Goal: Communication & Community: Answer question/provide support

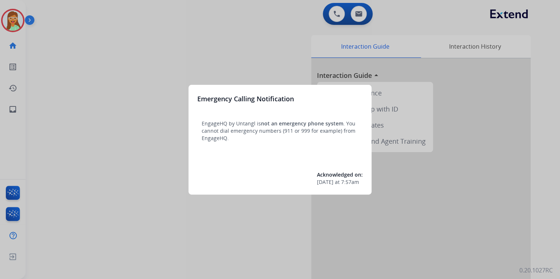
click at [265, 64] on div at bounding box center [280, 139] width 560 height 279
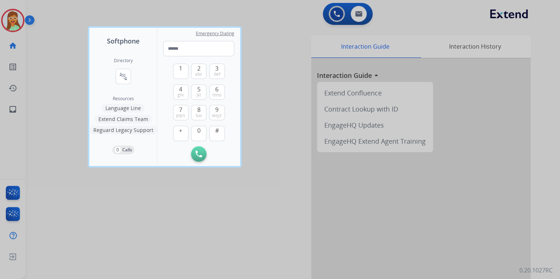
click at [300, 94] on div at bounding box center [280, 139] width 560 height 279
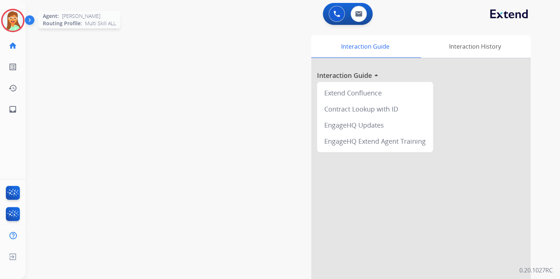
click at [16, 17] on img at bounding box center [13, 20] width 21 height 21
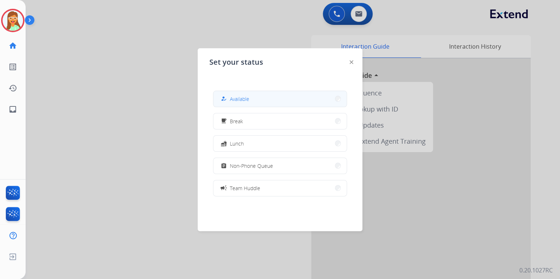
click at [240, 95] on span "Available" at bounding box center [239, 99] width 19 height 8
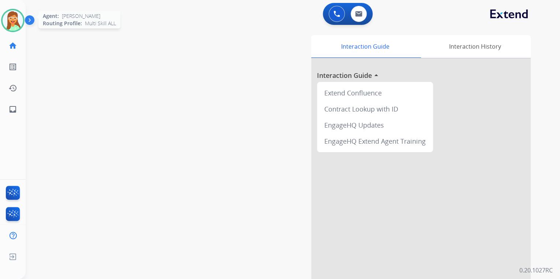
click at [12, 19] on img at bounding box center [13, 20] width 21 height 21
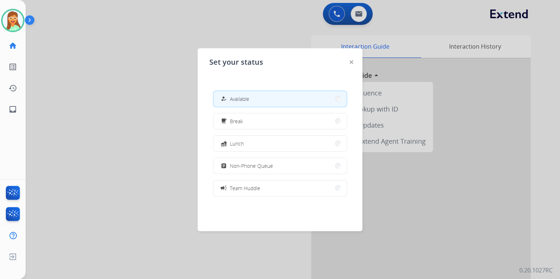
click at [242, 22] on div at bounding box center [280, 139] width 560 height 279
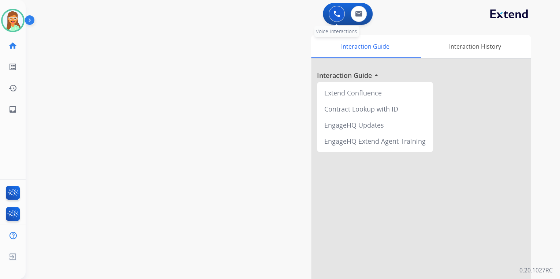
click at [333, 15] on button at bounding box center [337, 14] width 16 height 16
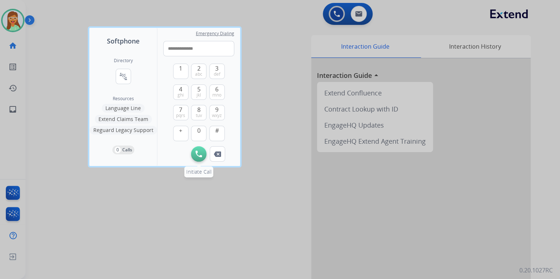
type input "**********"
click at [197, 147] on button "Initiate Call" at bounding box center [198, 153] width 15 height 15
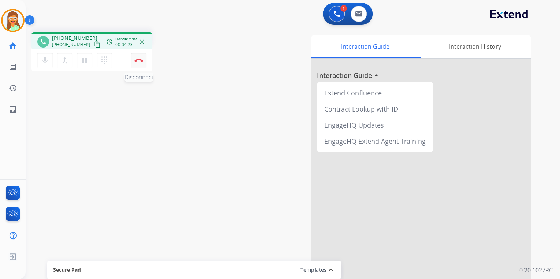
click at [133, 65] on button "Disconnect" at bounding box center [138, 60] width 15 height 15
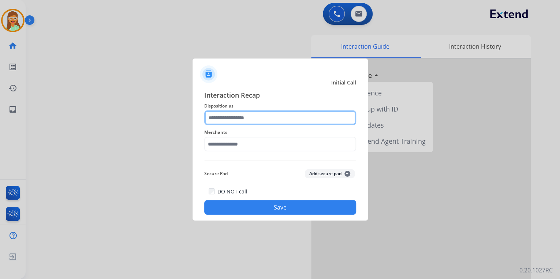
click at [232, 122] on input "text" at bounding box center [280, 118] width 152 height 15
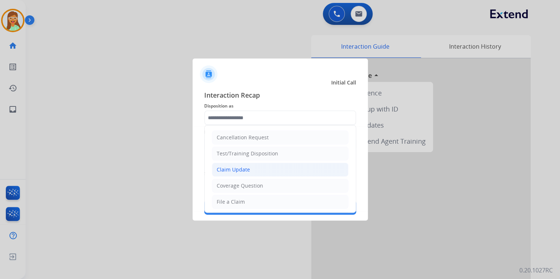
click at [237, 168] on div "Claim Update" at bounding box center [233, 169] width 33 height 7
type input "**********"
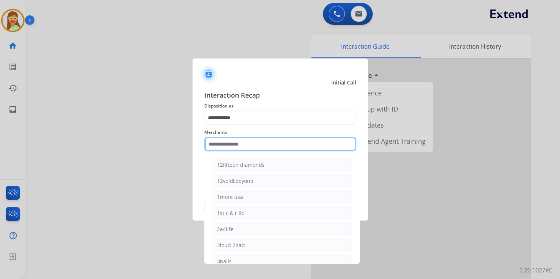
click at [232, 149] on input "text" at bounding box center [280, 144] width 152 height 15
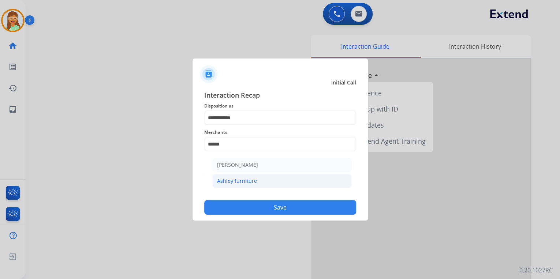
click at [247, 182] on div "Ashley furniture" at bounding box center [237, 181] width 40 height 7
type input "**********"
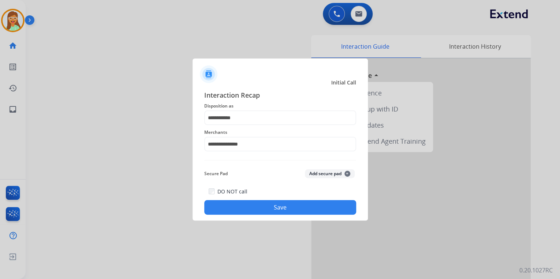
click at [287, 204] on button "Save" at bounding box center [280, 207] width 152 height 15
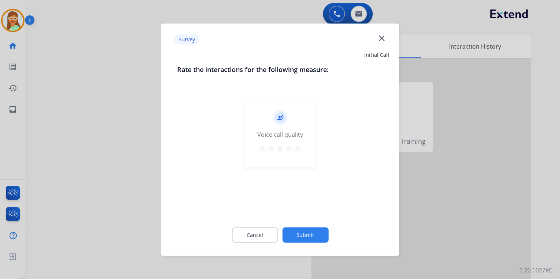
click at [302, 150] on div "record_voice_over Voice call quality star star star star star" at bounding box center [280, 133] width 71 height 70
click at [300, 149] on mat-icon "star" at bounding box center [297, 148] width 9 height 9
click at [303, 235] on button "Submit" at bounding box center [305, 234] width 46 height 15
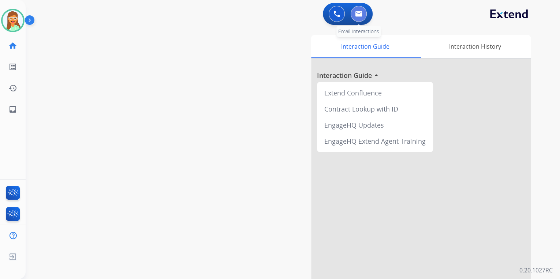
click at [365, 14] on button at bounding box center [359, 14] width 16 height 16
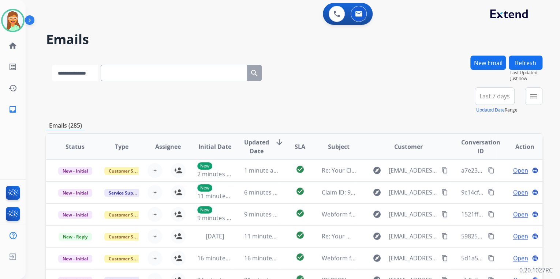
drag, startPoint x: 94, startPoint y: 71, endPoint x: 92, endPoint y: 81, distance: 9.8
click at [94, 71] on select "**********" at bounding box center [75, 73] width 46 height 16
select select "**********"
click at [52, 65] on select "**********" at bounding box center [75, 73] width 46 height 16
click at [133, 70] on input "text" at bounding box center [174, 73] width 146 height 16
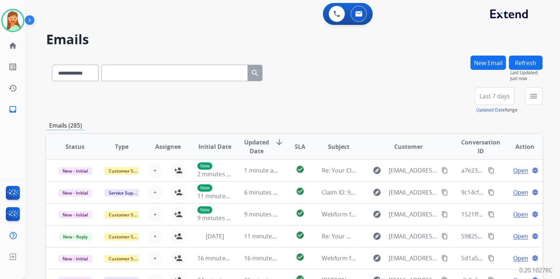
paste input "**********"
type input "**********"
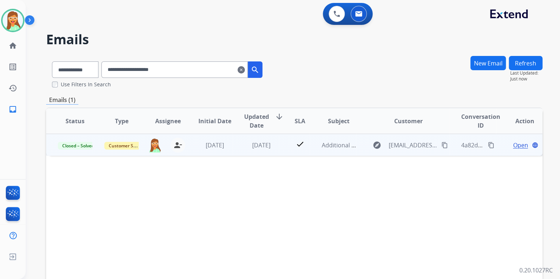
click at [513, 144] on span "Open" at bounding box center [520, 145] width 15 height 9
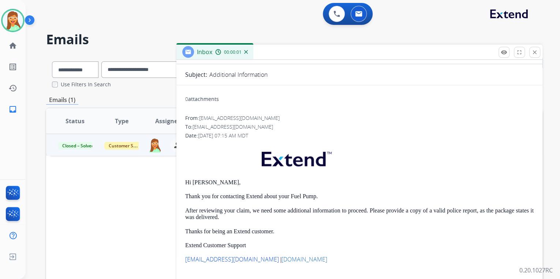
scroll to position [85, 0]
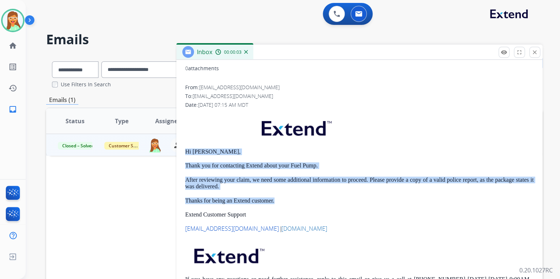
drag, startPoint x: 280, startPoint y: 201, endPoint x: 186, endPoint y: 148, distance: 107.8
click at [186, 148] on div "Hi [PERSON_NAME], Thank you for contacting Extend about your Fuel Pump. After r…" at bounding box center [359, 206] width 349 height 189
copy div "Hi [PERSON_NAME], Thank you for contacting Extend about your Fuel Pump. After r…"
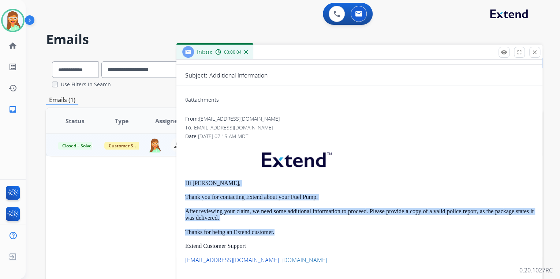
scroll to position [0, 0]
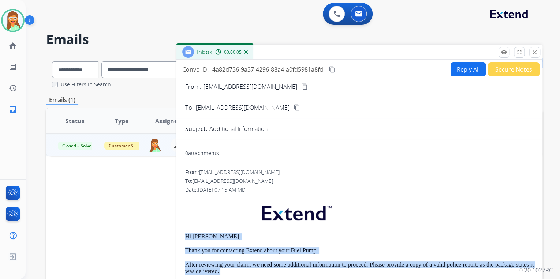
click at [465, 71] on button "Reply All" at bounding box center [468, 69] width 35 height 14
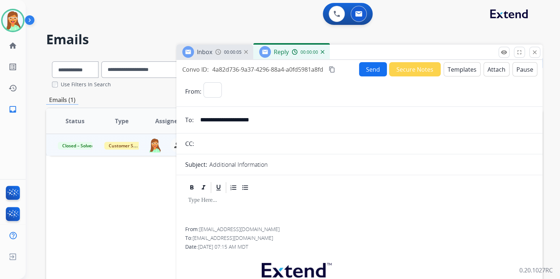
click at [464, 71] on button "Templates" at bounding box center [462, 69] width 37 height 14
select select "**********"
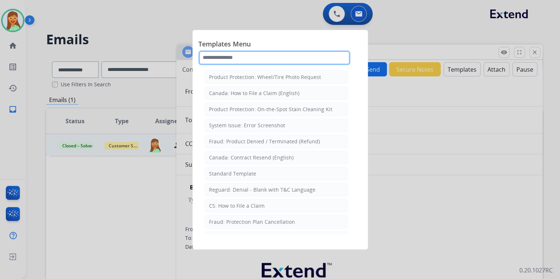
click at [257, 58] on input "text" at bounding box center [274, 58] width 152 height 15
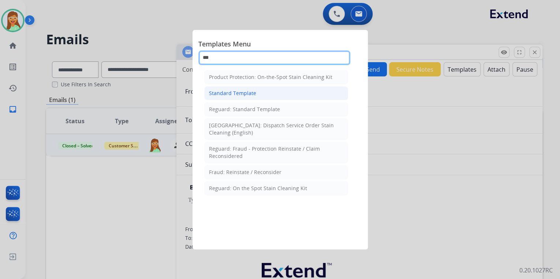
type input "***"
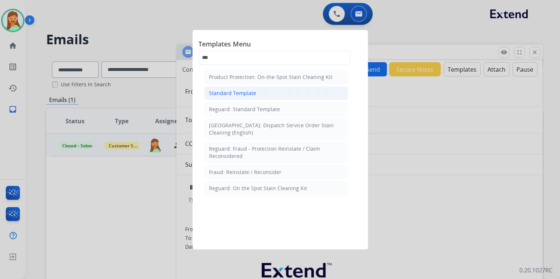
click at [249, 95] on div "Standard Template" at bounding box center [232, 93] width 47 height 7
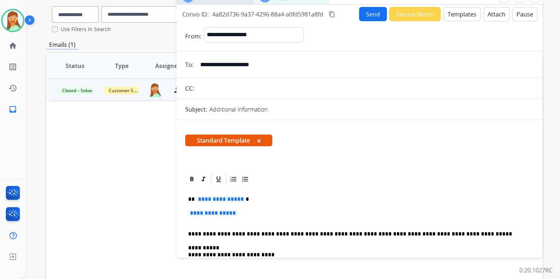
scroll to position [111, 0]
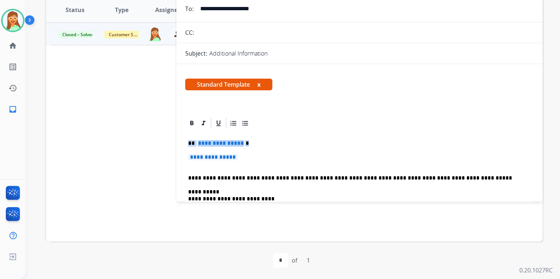
drag, startPoint x: 246, startPoint y: 158, endPoint x: 185, endPoint y: 139, distance: 63.8
click at [185, 139] on div "**********" at bounding box center [359, 236] width 349 height 212
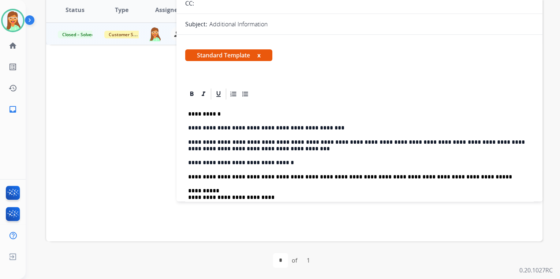
scroll to position [59, 0]
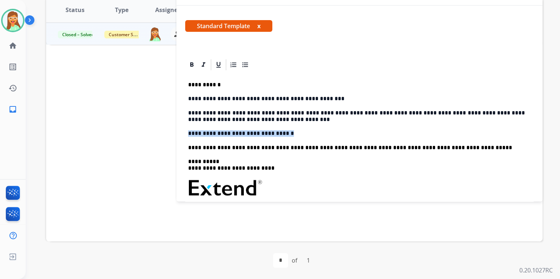
click at [186, 133] on div "**********" at bounding box center [359, 15] width 366 height 250
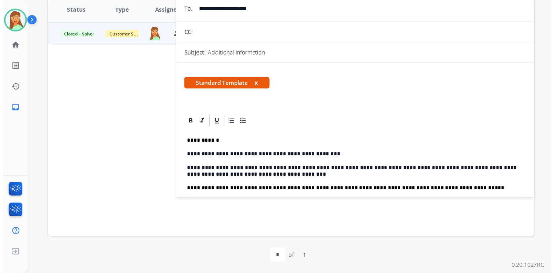
scroll to position [0, 0]
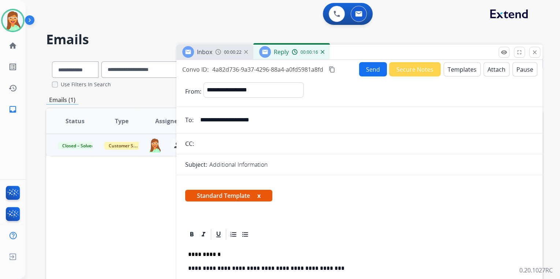
click at [374, 70] on button "Send" at bounding box center [373, 69] width 28 height 14
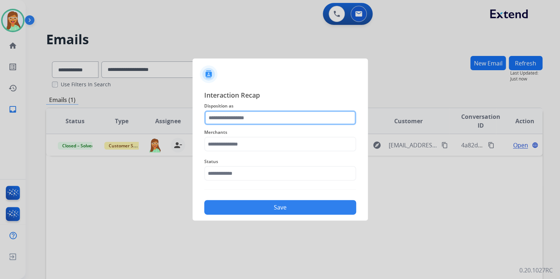
click at [233, 119] on input "text" at bounding box center [280, 118] width 152 height 15
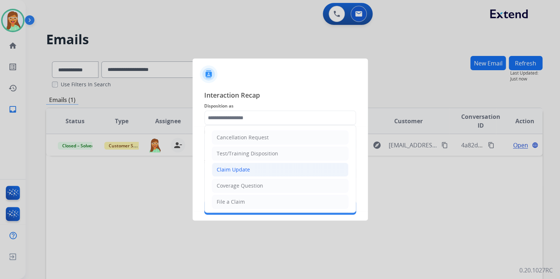
click at [240, 167] on div "Claim Update" at bounding box center [233, 169] width 33 height 7
type input "**********"
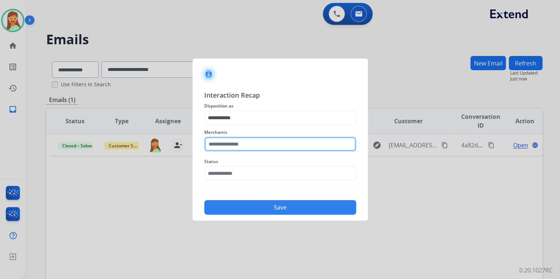
click at [236, 146] on input "text" at bounding box center [280, 144] width 152 height 15
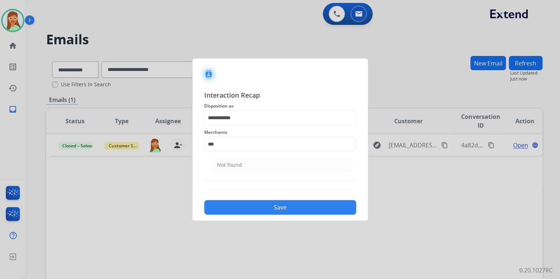
click at [250, 172] on ul "Not found" at bounding box center [282, 166] width 144 height 25
click at [250, 173] on ul "Not found" at bounding box center [282, 166] width 144 height 25
click at [250, 166] on li "Not found" at bounding box center [281, 165] width 139 height 14
type input "*********"
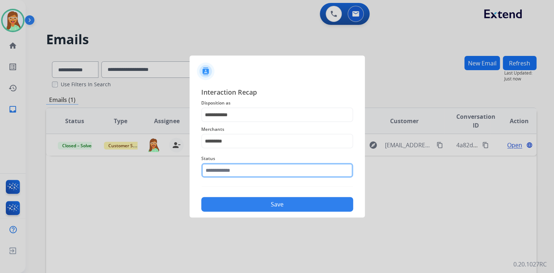
click at [250, 171] on input "text" at bounding box center [277, 170] width 152 height 15
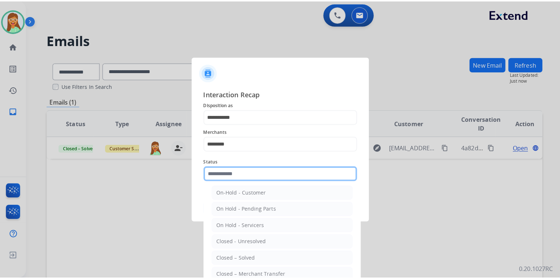
scroll to position [42, 0]
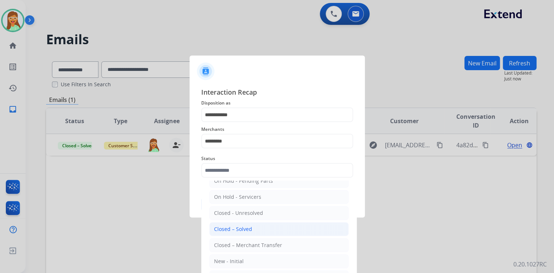
click at [255, 227] on li "Closed – Solved" at bounding box center [278, 230] width 139 height 14
type input "**********"
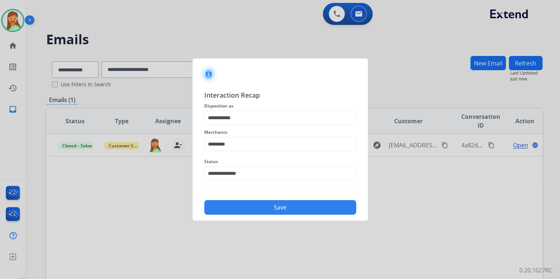
click at [258, 205] on button "Save" at bounding box center [280, 207] width 152 height 15
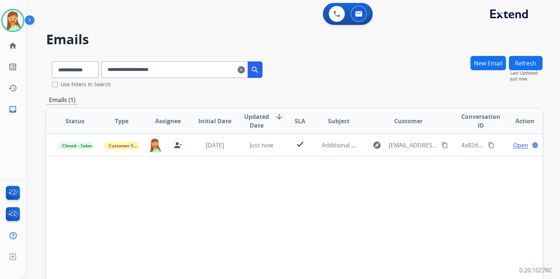
drag, startPoint x: 212, startPoint y: 65, endPoint x: 81, endPoint y: 70, distance: 131.5
click at [81, 70] on div "**********" at bounding box center [157, 68] width 222 height 25
paste input "text"
type input "**********"
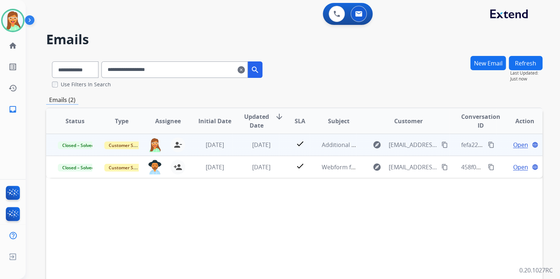
click at [513, 148] on span "Open" at bounding box center [520, 145] width 15 height 9
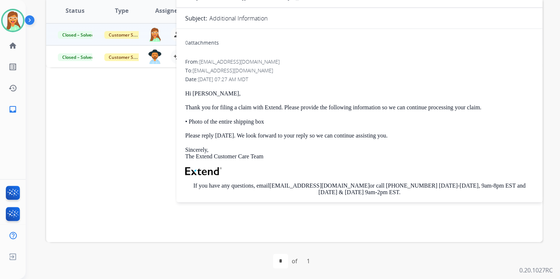
scroll to position [111, 0]
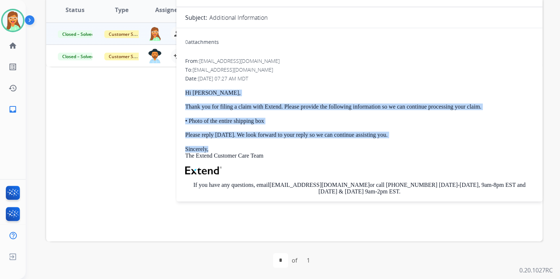
drag, startPoint x: 228, startPoint y: 132, endPoint x: 182, endPoint y: 87, distance: 65.0
click at [182, 87] on div "**********" at bounding box center [359, 168] width 366 height 269
copy div "Hi [PERSON_NAME], Thank you for filing a claim with Extend. Please provide the …"
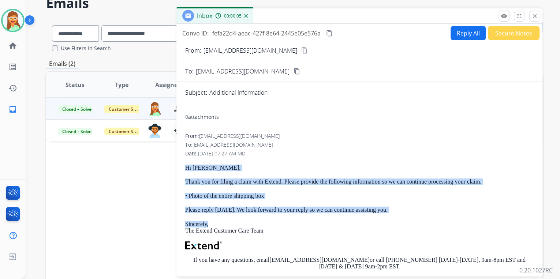
scroll to position [0, 0]
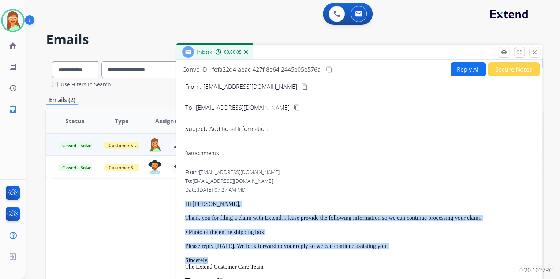
click at [451, 69] on button "Reply All" at bounding box center [468, 69] width 35 height 14
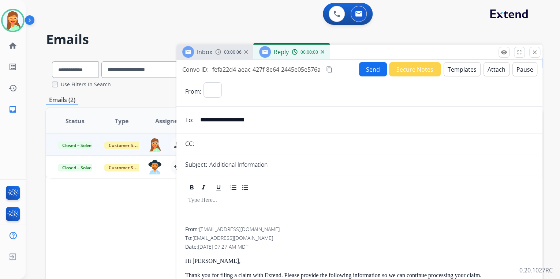
click at [452, 69] on button "Templates" at bounding box center [462, 69] width 37 height 14
select select "**********"
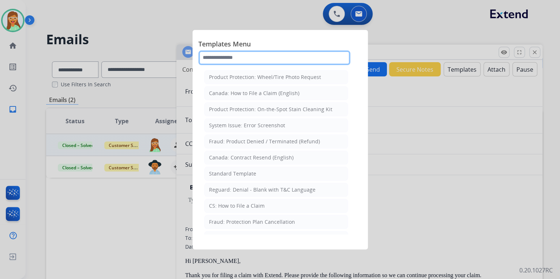
click at [230, 51] on input "text" at bounding box center [274, 58] width 152 height 15
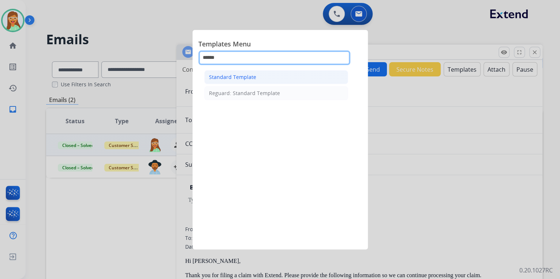
type input "******"
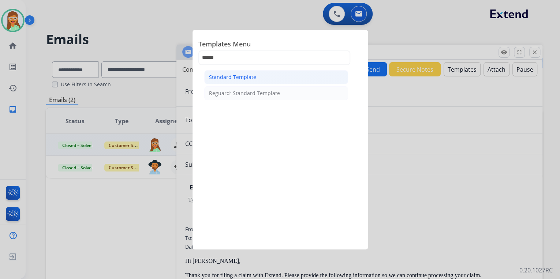
click at [242, 77] on div "Standard Template" at bounding box center [232, 77] width 47 height 7
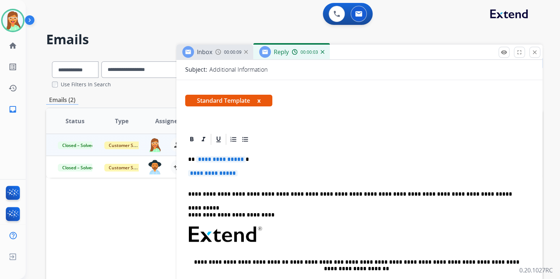
scroll to position [146, 0]
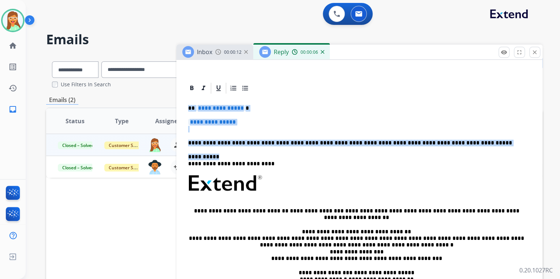
drag, startPoint x: 201, startPoint y: 144, endPoint x: 186, endPoint y: 107, distance: 39.5
click at [186, 107] on div "**********" at bounding box center [359, 201] width 349 height 212
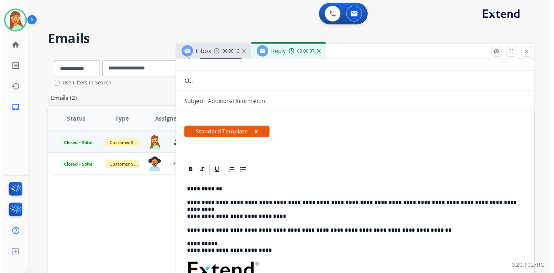
scroll to position [0, 0]
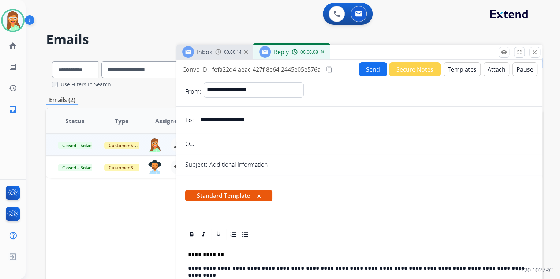
click at [367, 71] on button "Send" at bounding box center [373, 69] width 28 height 14
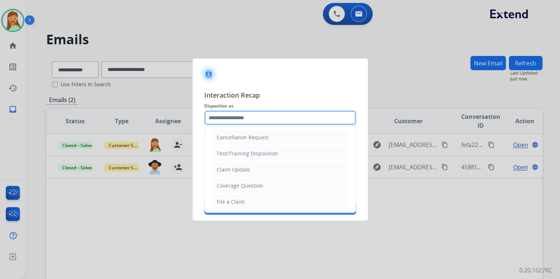
click at [253, 116] on input "text" at bounding box center [280, 118] width 152 height 15
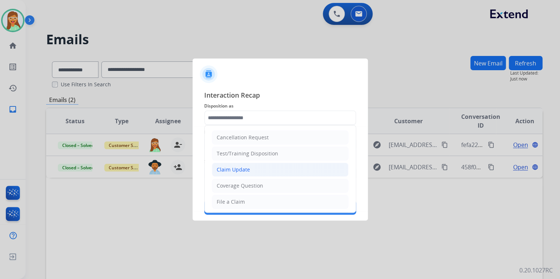
click at [247, 164] on li "Claim Update" at bounding box center [280, 170] width 137 height 14
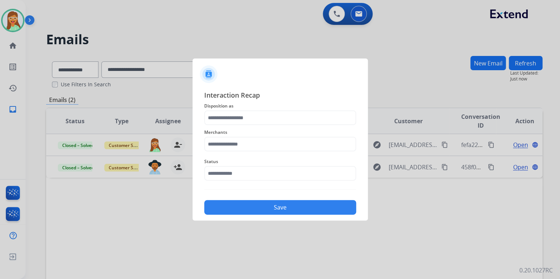
type input "**********"
click at [241, 135] on span "Merchants" at bounding box center [280, 132] width 152 height 9
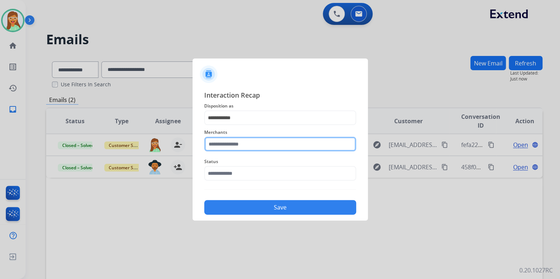
click at [240, 143] on input "text" at bounding box center [280, 144] width 152 height 15
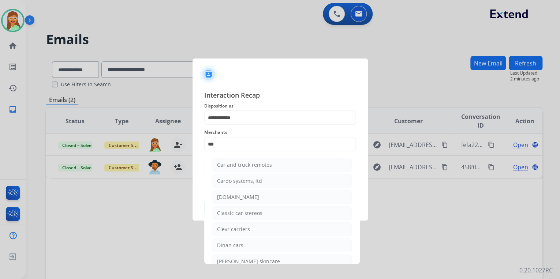
drag, startPoint x: 251, startPoint y: 194, endPoint x: 249, endPoint y: 187, distance: 7.4
click at [251, 194] on li "[DOMAIN_NAME]" at bounding box center [281, 197] width 139 height 14
type input "**********"
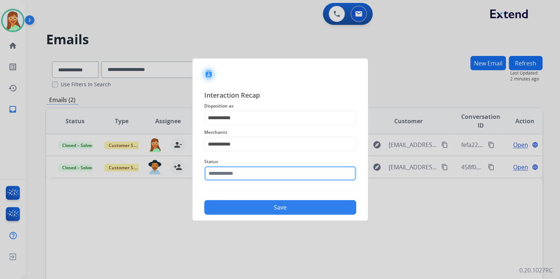
click at [243, 170] on input "text" at bounding box center [280, 173] width 152 height 15
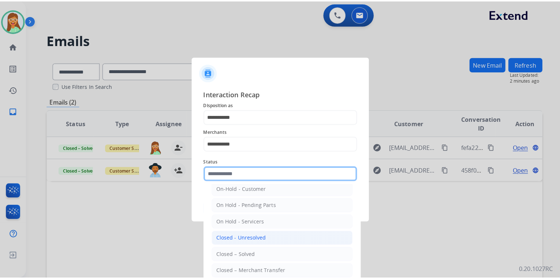
scroll to position [42, 0]
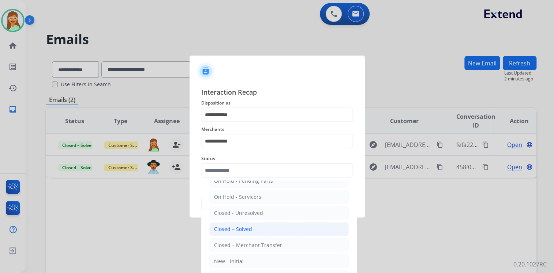
click at [246, 228] on div "Closed – Solved" at bounding box center [233, 229] width 38 height 7
type input "**********"
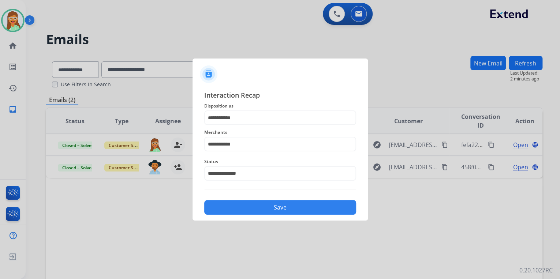
click at [250, 203] on button "Save" at bounding box center [280, 207] width 152 height 15
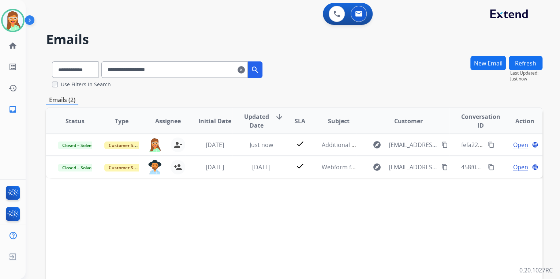
drag, startPoint x: 99, startPoint y: 72, endPoint x: 35, endPoint y: 72, distance: 64.1
click at [35, 72] on div "**********" at bounding box center [284, 165] width 517 height 279
paste input "text"
type input "**********"
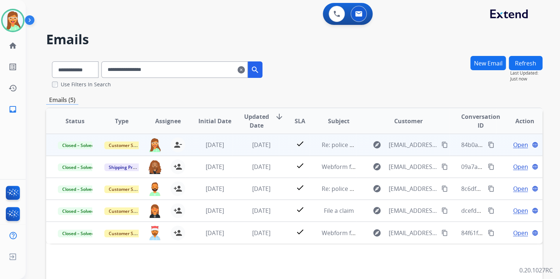
click at [519, 141] on span "Open" at bounding box center [520, 145] width 15 height 9
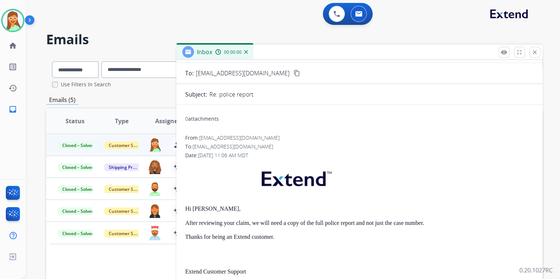
scroll to position [117, 0]
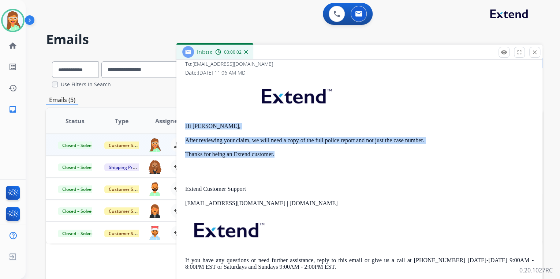
drag, startPoint x: 275, startPoint y: 157, endPoint x: 181, endPoint y: 121, distance: 100.7
copy div "Hi [PERSON_NAME], After reviewing your claim, we will need a copy of the full p…"
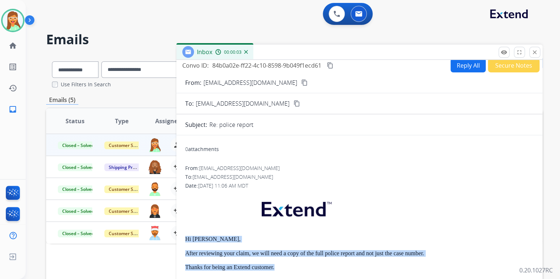
scroll to position [0, 0]
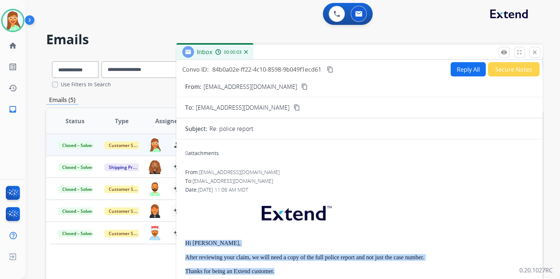
click at [462, 70] on button "Reply All" at bounding box center [468, 69] width 35 height 14
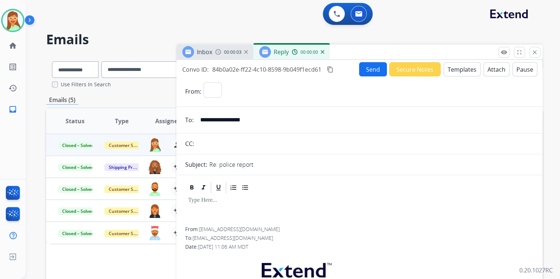
click at [462, 70] on button "Templates" at bounding box center [462, 69] width 37 height 14
select select "**********"
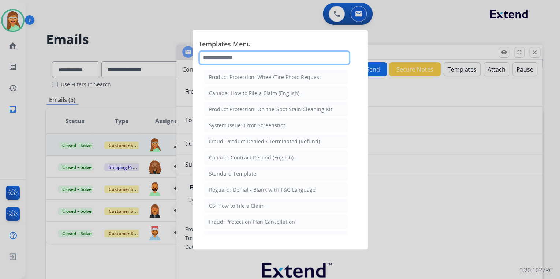
click at [287, 54] on input "text" at bounding box center [274, 58] width 152 height 15
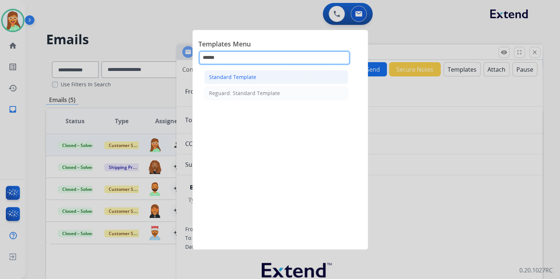
type input "******"
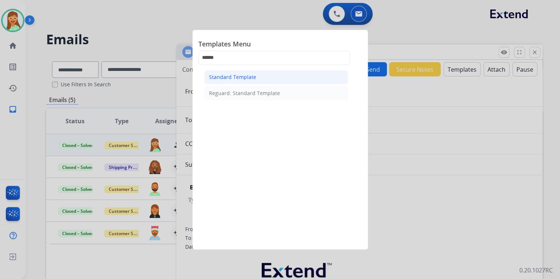
click at [258, 75] on li "Standard Template" at bounding box center [276, 77] width 144 height 14
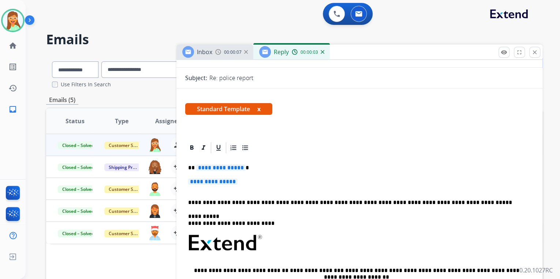
scroll to position [146, 0]
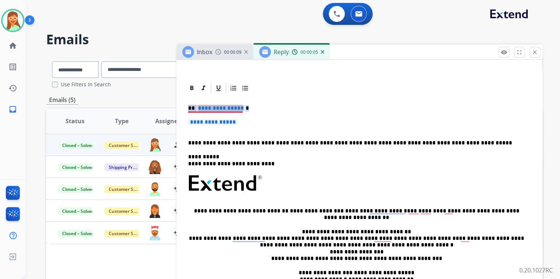
drag, startPoint x: 242, startPoint y: 119, endPoint x: 188, endPoint y: 105, distance: 55.5
click at [188, 105] on div "**********" at bounding box center [359, 201] width 349 height 212
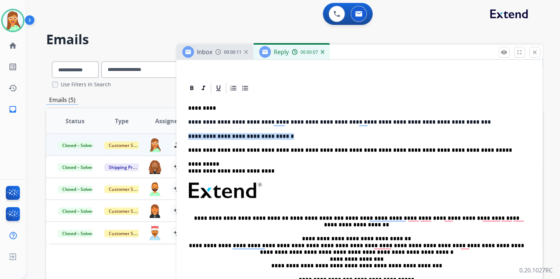
click at [185, 134] on div "**********" at bounding box center [359, 39] width 366 height 250
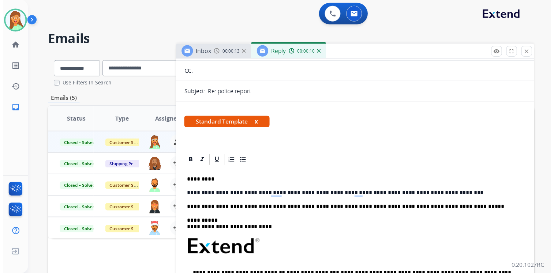
scroll to position [0, 0]
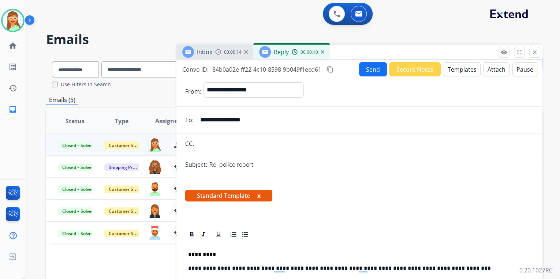
click at [365, 70] on button "Send" at bounding box center [373, 69] width 28 height 14
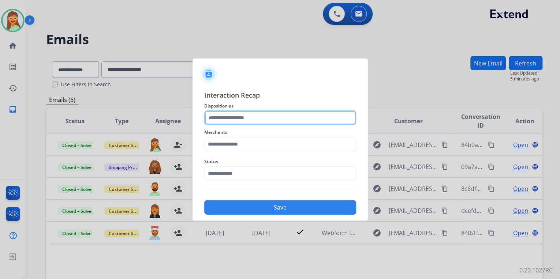
click at [287, 119] on input "text" at bounding box center [280, 118] width 152 height 15
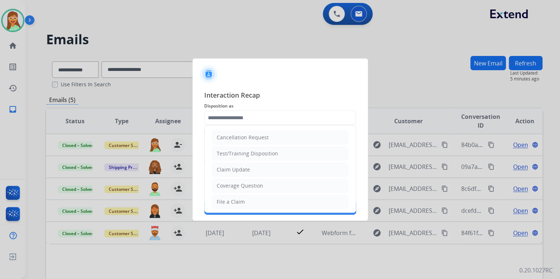
drag, startPoint x: 255, startPoint y: 174, endPoint x: 255, endPoint y: 165, distance: 9.5
click at [255, 174] on li "Claim Update" at bounding box center [280, 170] width 137 height 14
type input "**********"
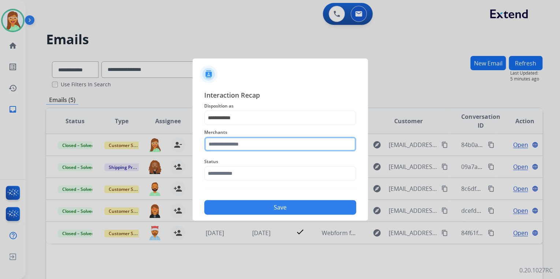
click at [248, 139] on input "text" at bounding box center [280, 144] width 152 height 15
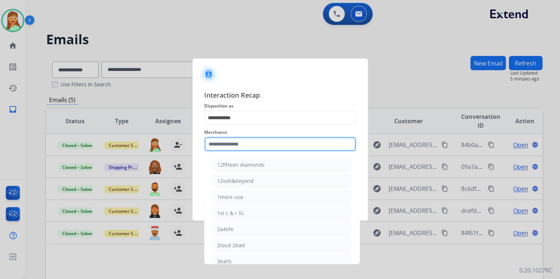
type input "*"
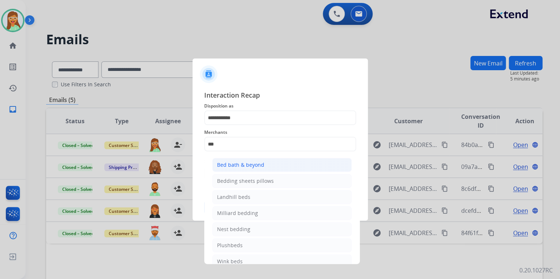
click at [254, 163] on div "Bed bath & beyond" at bounding box center [240, 164] width 47 height 7
type input "**********"
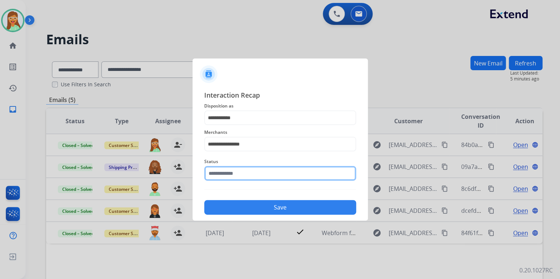
click at [252, 174] on input "text" at bounding box center [280, 173] width 152 height 15
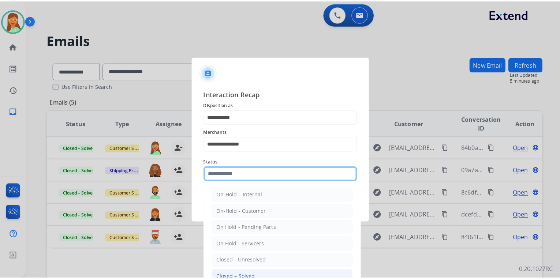
scroll to position [42, 0]
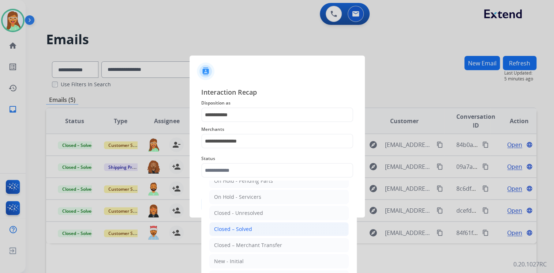
click at [247, 228] on div "Closed – Solved" at bounding box center [233, 229] width 38 height 7
type input "**********"
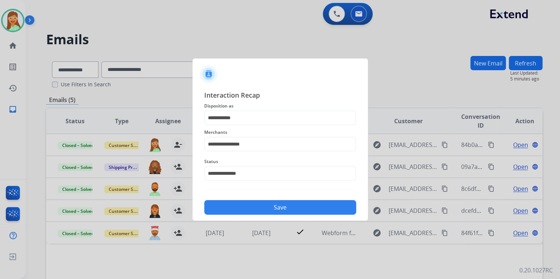
click at [265, 202] on button "Save" at bounding box center [280, 207] width 152 height 15
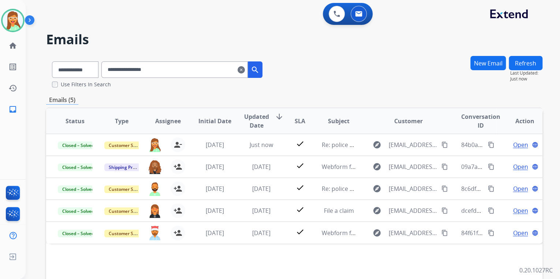
click at [245, 69] on mat-icon "clear" at bounding box center [241, 70] width 7 height 9
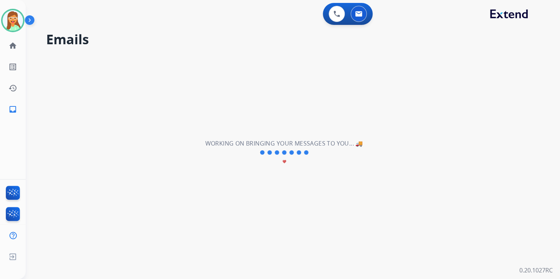
select select "**********"
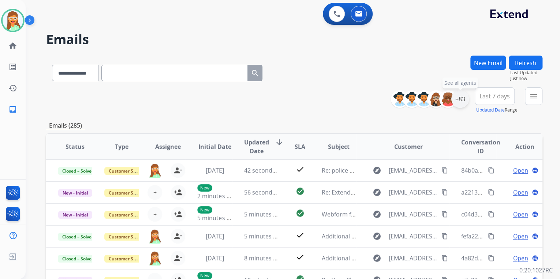
click at [455, 102] on div "+83" at bounding box center [460, 99] width 18 height 18
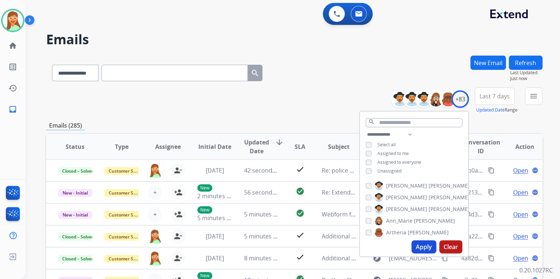
click at [420, 248] on button "Apply" at bounding box center [423, 247] width 25 height 13
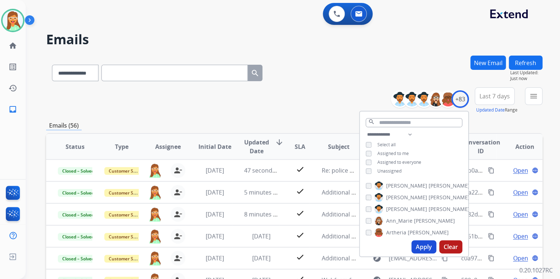
click at [245, 107] on div "**********" at bounding box center [294, 100] width 496 height 26
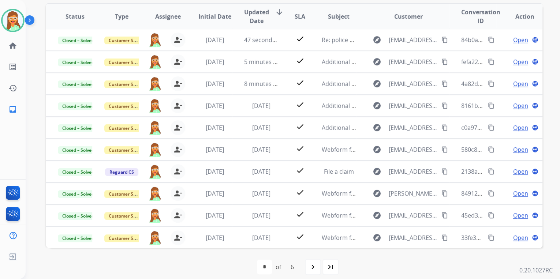
scroll to position [137, 0]
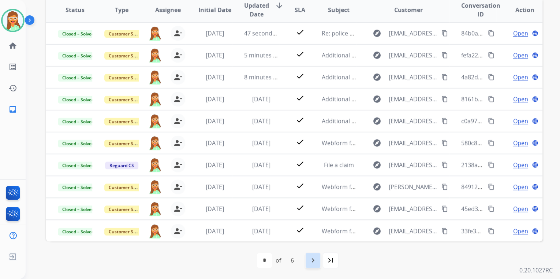
click at [318, 257] on div "navigate_next" at bounding box center [313, 261] width 16 height 16
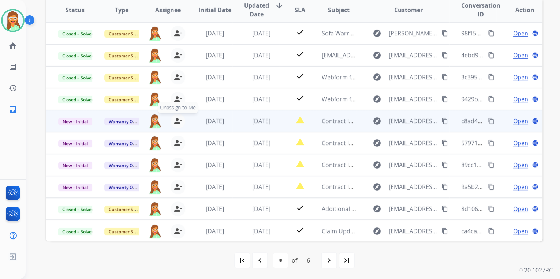
click at [179, 118] on mat-icon "person_remove" at bounding box center [178, 121] width 9 height 9
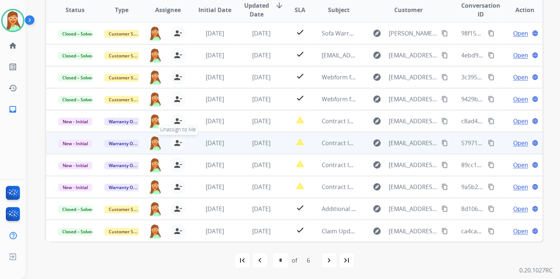
click at [176, 138] on button "person_remove [PERSON_NAME] to Me" at bounding box center [178, 143] width 15 height 15
click at [176, 139] on mat-icon "person_add" at bounding box center [178, 143] width 9 height 9
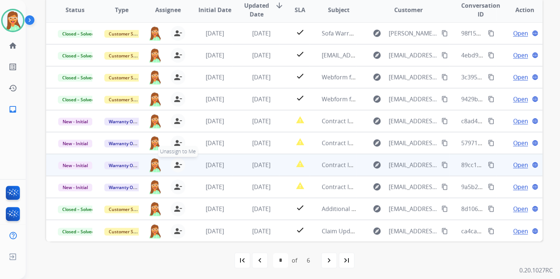
click at [176, 165] on mat-icon "person_remove" at bounding box center [178, 165] width 9 height 9
click at [176, 165] on mat-icon "person_add" at bounding box center [178, 165] width 9 height 9
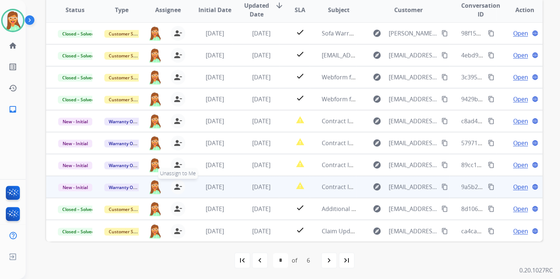
click at [179, 185] on mat-icon "person_remove" at bounding box center [178, 187] width 9 height 9
click at [179, 185] on mat-icon "person_add" at bounding box center [178, 187] width 9 height 9
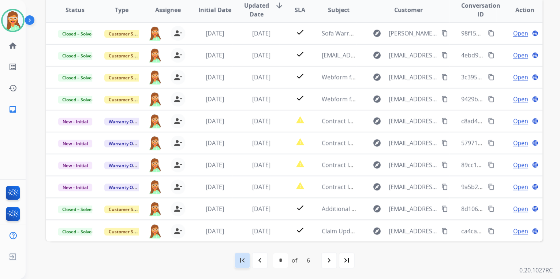
click at [241, 255] on div "first_page" at bounding box center [242, 261] width 16 height 16
select select "*"
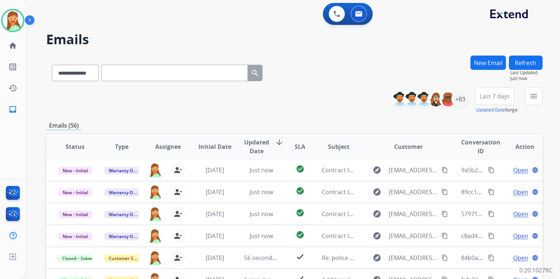
click at [528, 63] on button "Refresh" at bounding box center [526, 63] width 34 height 14
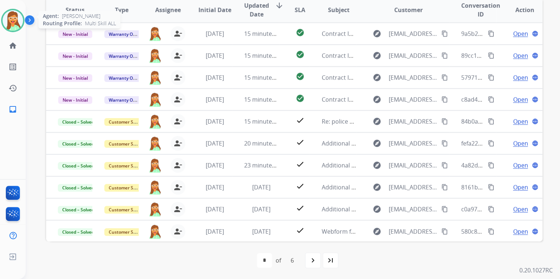
click at [16, 16] on img at bounding box center [13, 20] width 21 height 21
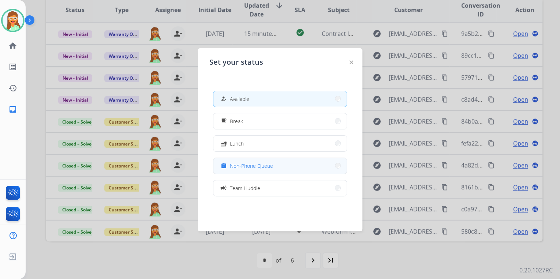
click at [264, 170] on button "assignment Non-Phone Queue" at bounding box center [279, 166] width 133 height 16
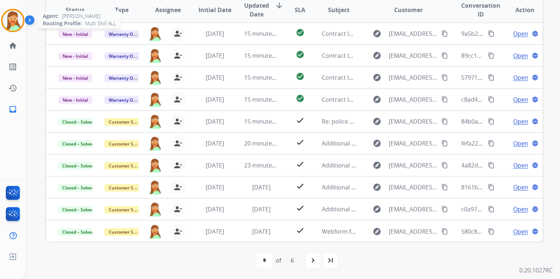
click at [14, 18] on img at bounding box center [13, 20] width 21 height 21
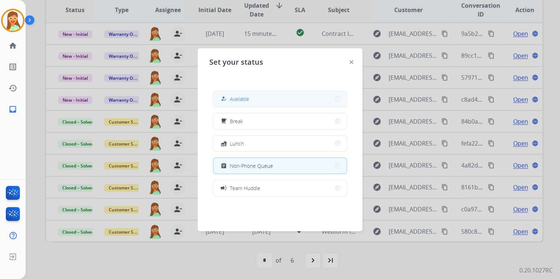
click at [262, 95] on button "how_to_reg Available" at bounding box center [279, 99] width 133 height 16
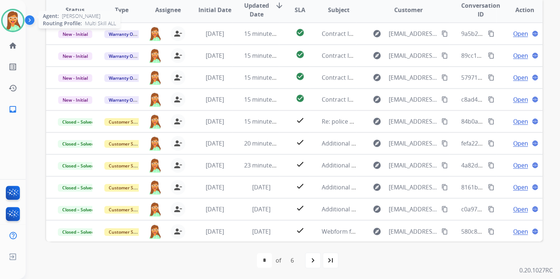
click at [10, 15] on img at bounding box center [13, 20] width 21 height 21
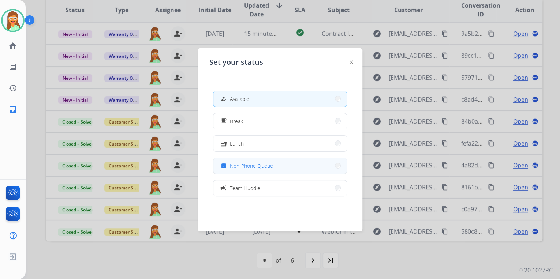
click at [281, 164] on button "assignment Non-Phone Queue" at bounding box center [279, 166] width 133 height 16
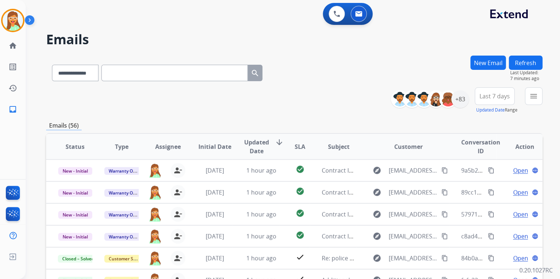
scroll to position [59, 0]
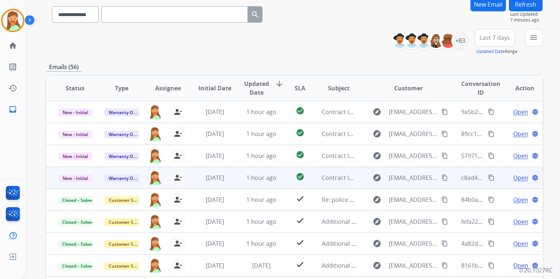
click at [518, 172] on td "Open language" at bounding box center [519, 178] width 46 height 22
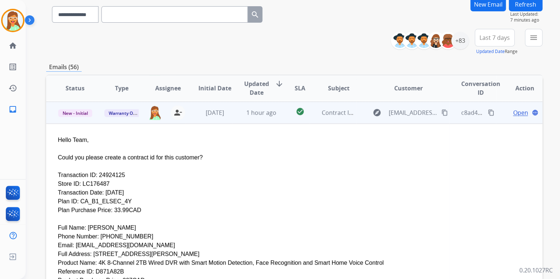
scroll to position [66, 0]
click at [521, 110] on span "Open" at bounding box center [520, 112] width 15 height 9
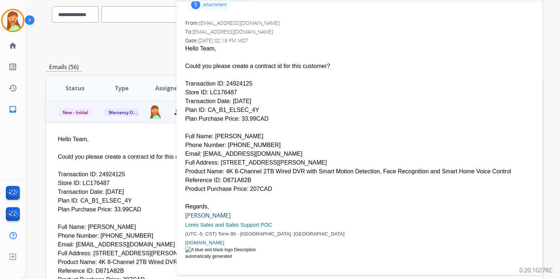
scroll to position [140, 0]
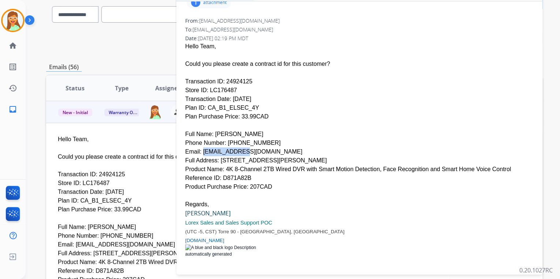
drag, startPoint x: 200, startPoint y: 133, endPoint x: 232, endPoint y: 130, distance: 32.7
click at [232, 148] on div "Email: [EMAIL_ADDRESS][DOMAIN_NAME]" at bounding box center [359, 152] width 349 height 9
drag, startPoint x: 232, startPoint y: 130, endPoint x: 271, endPoint y: 131, distance: 38.8
click at [274, 148] on div "Email: [EMAIL_ADDRESS][DOMAIN_NAME]" at bounding box center [359, 152] width 349 height 9
drag, startPoint x: 258, startPoint y: 134, endPoint x: 200, endPoint y: 134, distance: 58.2
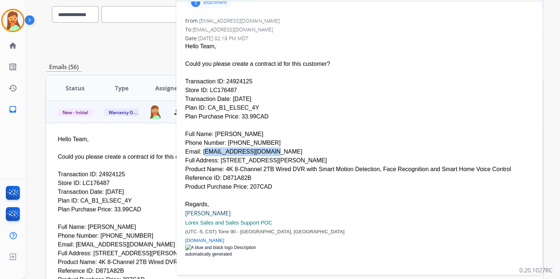
click at [200, 148] on div "Email: [EMAIL_ADDRESS][DOMAIN_NAME]" at bounding box center [359, 152] width 349 height 9
copy div "[EMAIL_ADDRESS][DOMAIN_NAME]"
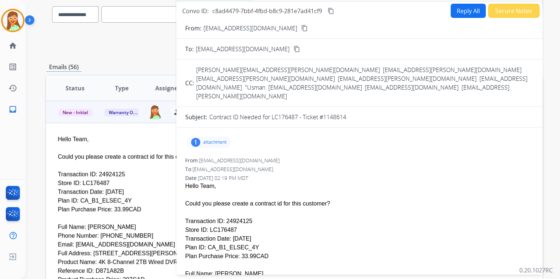
click at [461, 11] on button "Reply All" at bounding box center [468, 11] width 35 height 14
select select "**********"
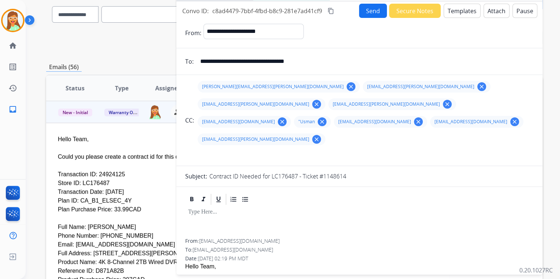
click at [461, 11] on button "Templates" at bounding box center [462, 11] width 37 height 14
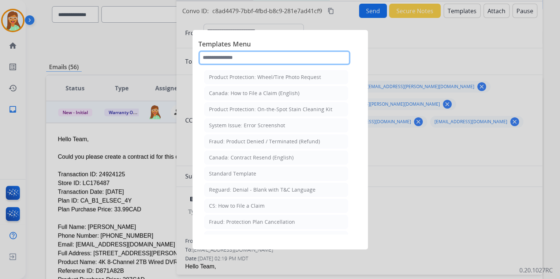
click at [276, 57] on input "text" at bounding box center [274, 58] width 152 height 15
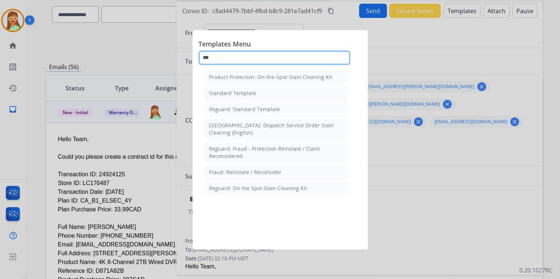
type input "***"
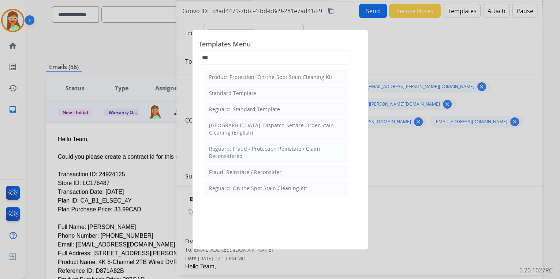
click at [286, 88] on li "Standard Template" at bounding box center [276, 93] width 144 height 14
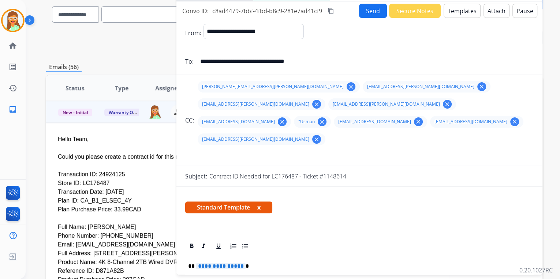
scroll to position [176, 0]
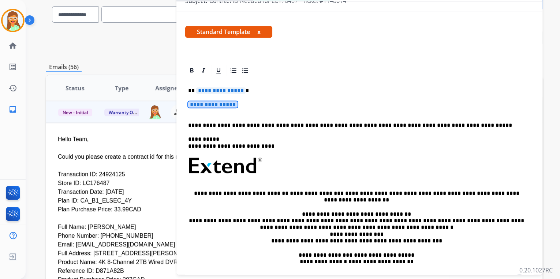
drag, startPoint x: 238, startPoint y: 90, endPoint x: 229, endPoint y: 88, distance: 9.0
click at [229, 101] on p "**********" at bounding box center [359, 108] width 343 height 14
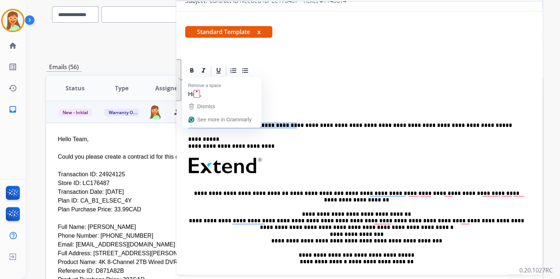
drag, startPoint x: 278, startPoint y: 106, endPoint x: 188, endPoint y: 71, distance: 96.5
click at [188, 77] on div "**********" at bounding box center [359, 183] width 349 height 212
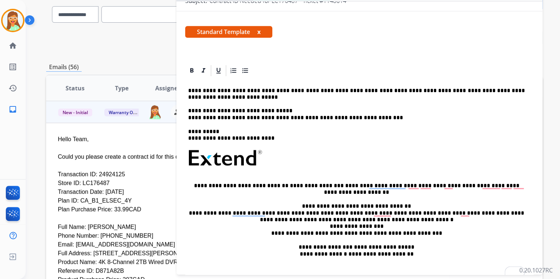
drag, startPoint x: 187, startPoint y: 68, endPoint x: 194, endPoint y: 72, distance: 7.7
click at [187, 77] on div "**********" at bounding box center [359, 179] width 349 height 204
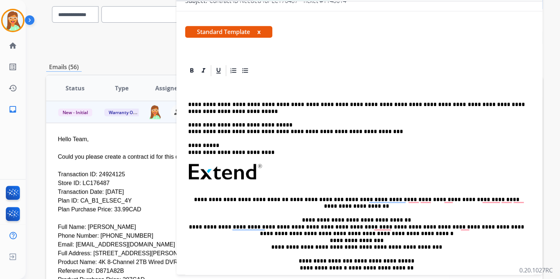
click at [197, 87] on p "To enrich screen reader interactions, please activate Accessibility in Grammarl…" at bounding box center [356, 90] width 337 height 7
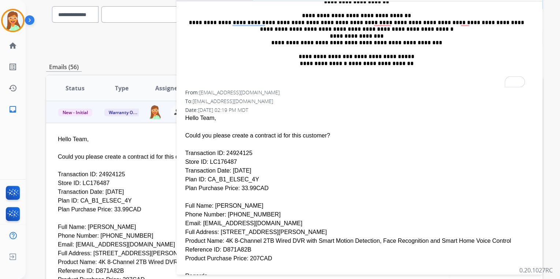
scroll to position [381, 0]
drag, startPoint x: 243, startPoint y: 135, endPoint x: 221, endPoint y: 136, distance: 22.0
click at [221, 149] on div "Transaction ID: 24924125" at bounding box center [359, 153] width 349 height 9
copy div "24924125"
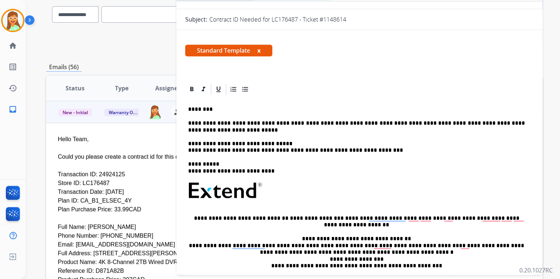
scroll to position [88, 0]
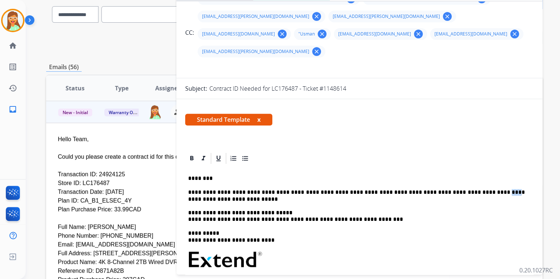
drag, startPoint x: 467, startPoint y: 176, endPoint x: 457, endPoint y: 176, distance: 10.3
click at [457, 189] on p "**********" at bounding box center [356, 206] width 337 height 34
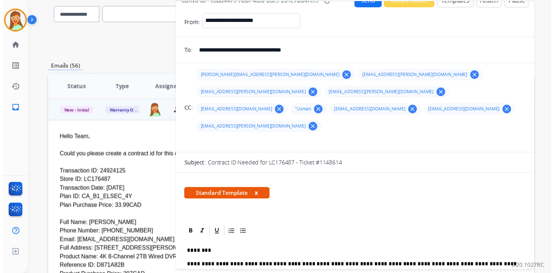
scroll to position [0, 0]
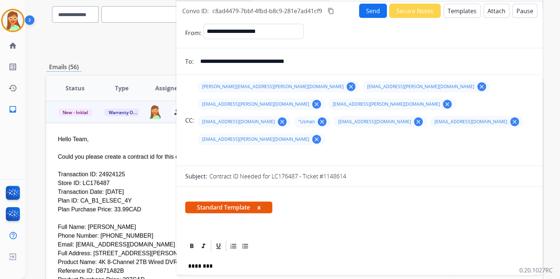
click at [491, 12] on button "Attach" at bounding box center [497, 11] width 26 height 14
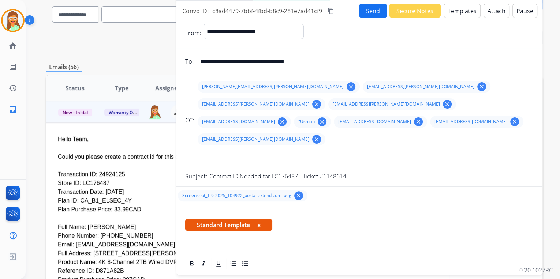
click at [370, 5] on button "Send" at bounding box center [373, 11] width 28 height 14
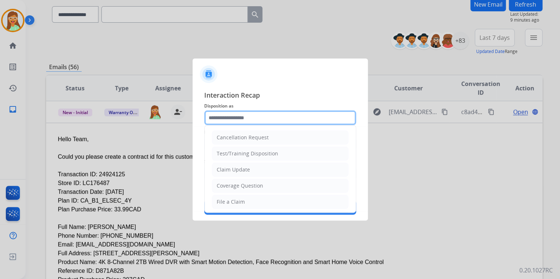
click at [274, 113] on input "text" at bounding box center [280, 118] width 152 height 15
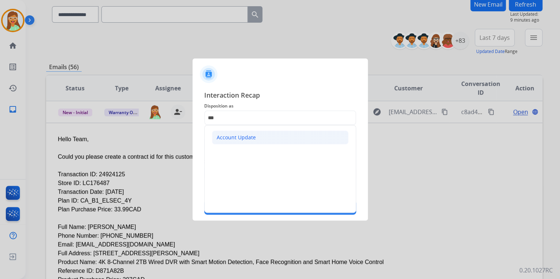
click at [268, 139] on li "Account Update" at bounding box center [280, 138] width 137 height 14
type input "**********"
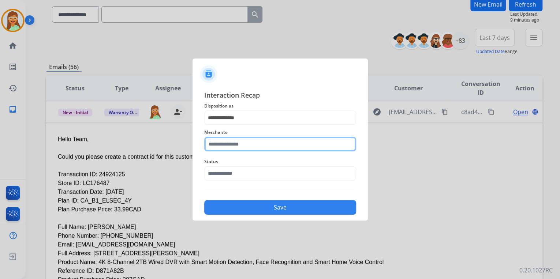
click at [263, 139] on input "text" at bounding box center [280, 144] width 152 height 15
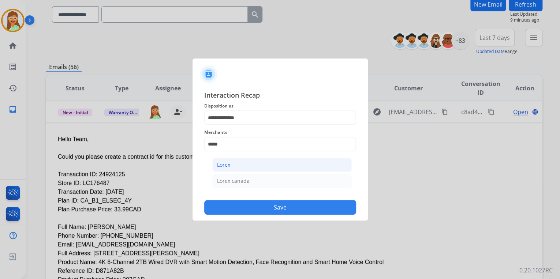
click at [240, 167] on li "Lorex" at bounding box center [281, 165] width 139 height 14
type input "*****"
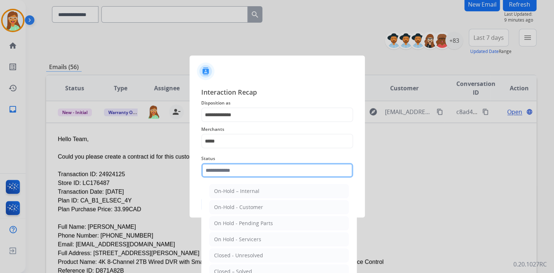
click at [242, 166] on input "text" at bounding box center [277, 170] width 152 height 15
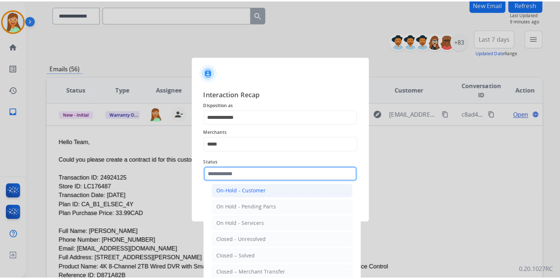
scroll to position [42, 0]
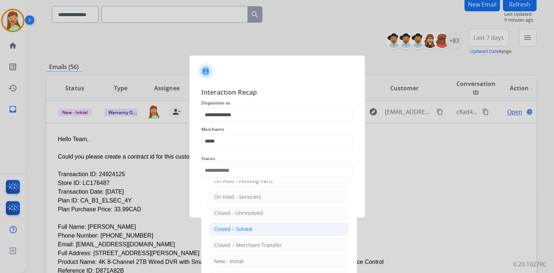
click at [265, 232] on li "Closed – Solved" at bounding box center [278, 230] width 139 height 14
type input "**********"
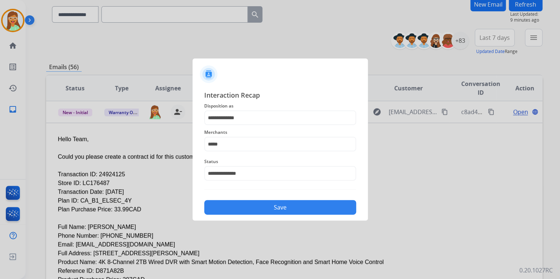
drag, startPoint x: 269, startPoint y: 210, endPoint x: 273, endPoint y: 210, distance: 3.7
click at [271, 210] on button "Save" at bounding box center [280, 207] width 152 height 15
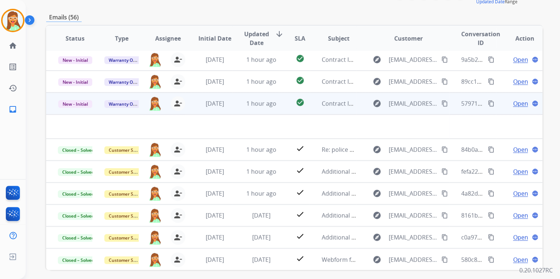
scroll to position [117, 0]
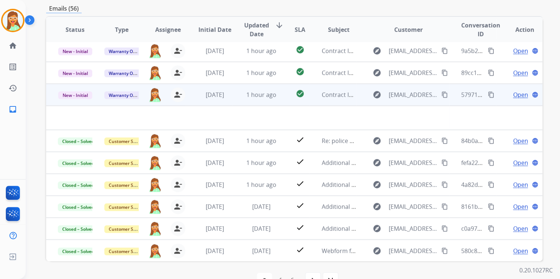
click at [271, 103] on td "1 hour ago" at bounding box center [255, 95] width 46 height 22
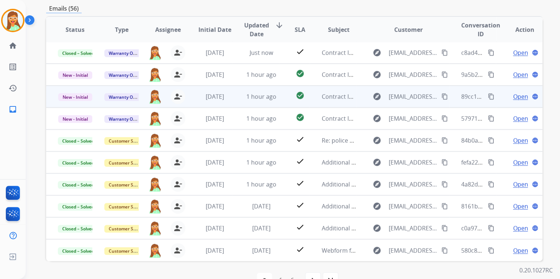
scroll to position [0, 0]
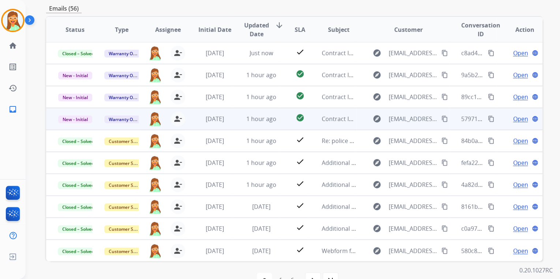
click at [514, 116] on span "Open" at bounding box center [520, 119] width 15 height 9
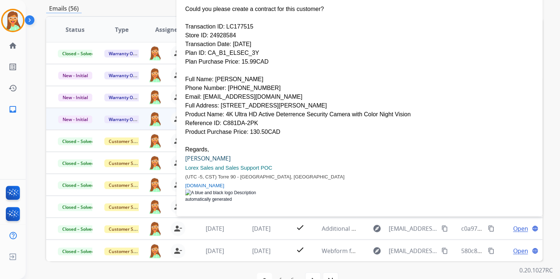
scroll to position [140, 0]
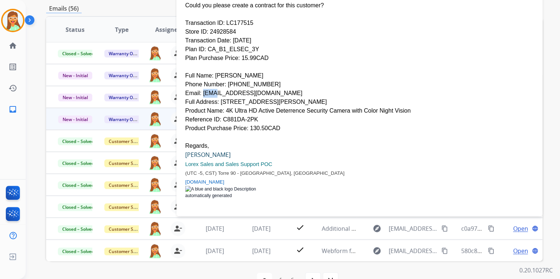
drag, startPoint x: 200, startPoint y: 75, endPoint x: 208, endPoint y: 76, distance: 8.1
click at [208, 89] on div "Email: [EMAIL_ADDRESS][DOMAIN_NAME]" at bounding box center [359, 93] width 349 height 9
drag, startPoint x: 208, startPoint y: 76, endPoint x: 249, endPoint y: 75, distance: 41.4
click at [249, 89] on div "Email: [EMAIL_ADDRESS][DOMAIN_NAME]" at bounding box center [359, 93] width 349 height 9
drag, startPoint x: 251, startPoint y: 76, endPoint x: 201, endPoint y: 78, distance: 50.6
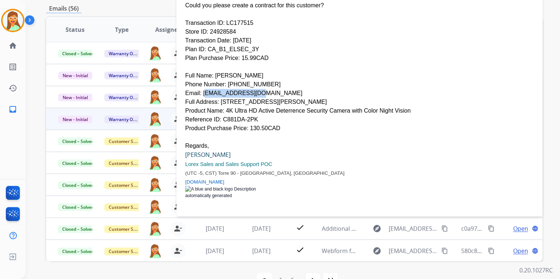
click at [201, 89] on div "Email: [EMAIL_ADDRESS][DOMAIN_NAME]" at bounding box center [359, 93] width 349 height 9
copy div "[EMAIL_ADDRESS][DOMAIN_NAME]"
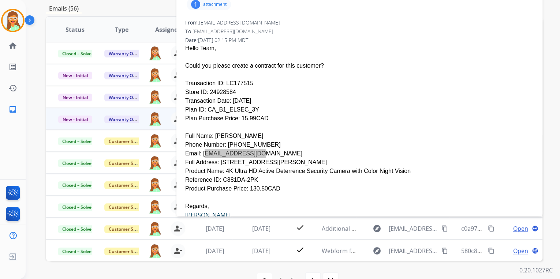
scroll to position [52, 0]
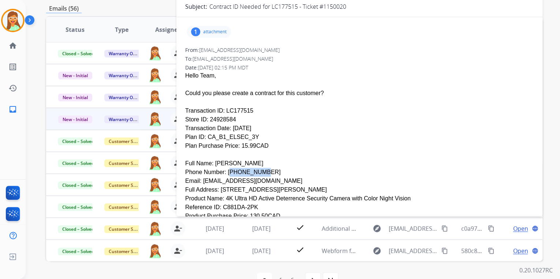
drag, startPoint x: 256, startPoint y: 154, endPoint x: 225, endPoint y: 154, distance: 30.8
click at [225, 168] on div "Phone Number: [PHONE_NUMBER]" at bounding box center [359, 172] width 349 height 9
copy div "6474615684"
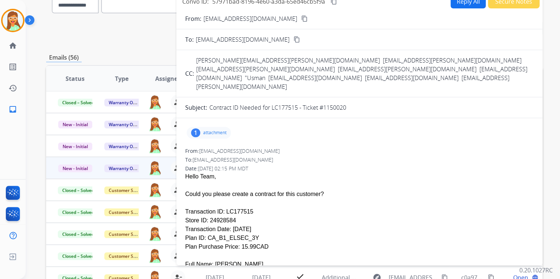
scroll to position [0, 0]
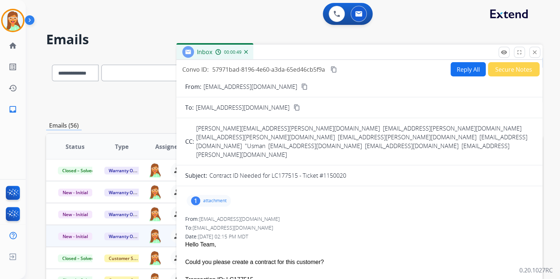
click at [456, 74] on button "Reply All" at bounding box center [468, 69] width 35 height 14
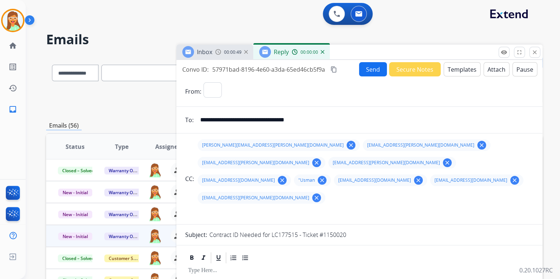
click at [452, 66] on button "Templates" at bounding box center [462, 69] width 37 height 14
select select "**********"
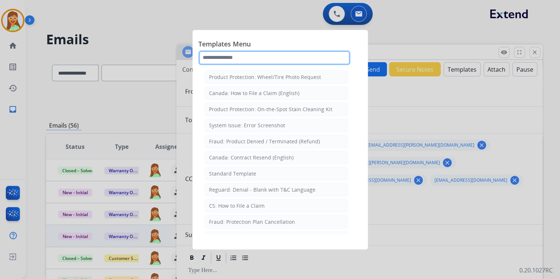
click at [230, 59] on input "text" at bounding box center [274, 58] width 152 height 15
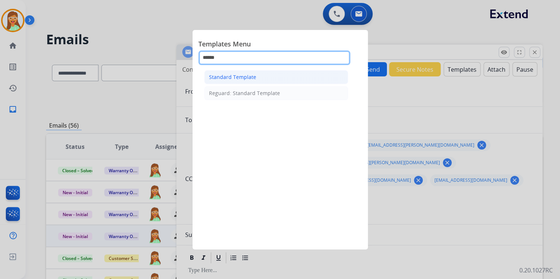
type input "******"
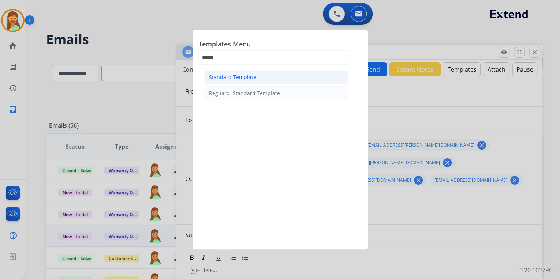
click at [294, 77] on li "Standard Template" at bounding box center [276, 77] width 144 height 14
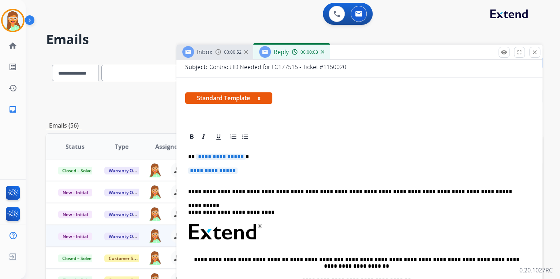
scroll to position [176, 0]
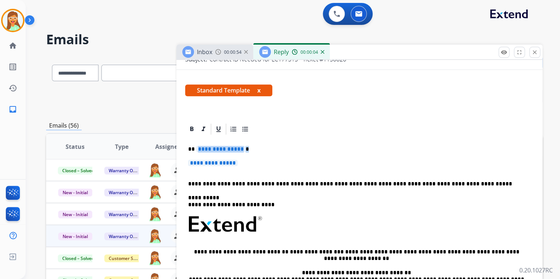
drag, startPoint x: 220, startPoint y: 142, endPoint x: 195, endPoint y: 129, distance: 28.2
click at [195, 136] on div "**********" at bounding box center [359, 242] width 349 height 212
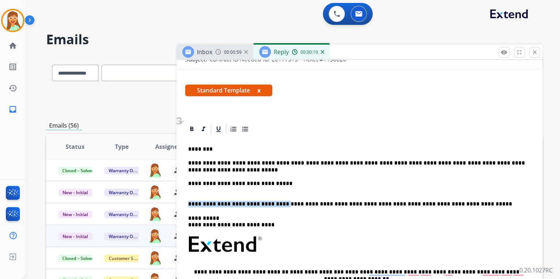
drag, startPoint x: 276, startPoint y: 186, endPoint x: 187, endPoint y: 182, distance: 88.7
click at [187, 182] on div "**********" at bounding box center [359, 252] width 349 height 232
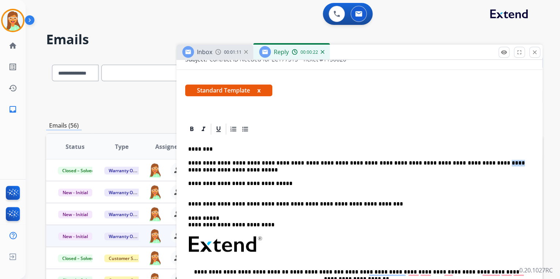
drag, startPoint x: 469, startPoint y: 146, endPoint x: 458, endPoint y: 145, distance: 10.3
click at [458, 160] on p "**********" at bounding box center [356, 177] width 337 height 34
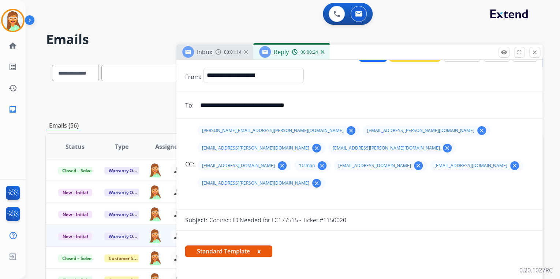
scroll to position [0, 0]
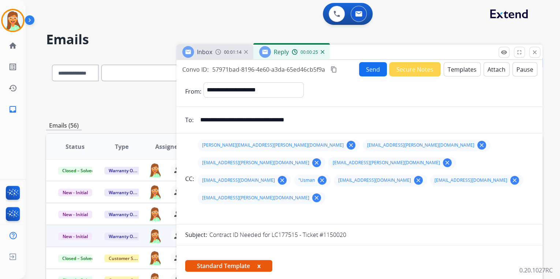
click at [487, 68] on button "Attach" at bounding box center [497, 69] width 26 height 14
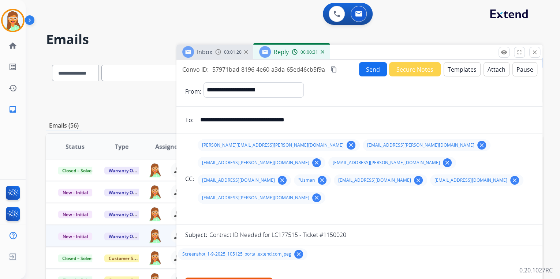
click at [370, 67] on button "Send" at bounding box center [373, 69] width 28 height 14
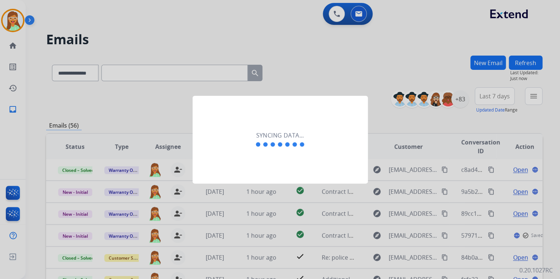
scroll to position [0, 0]
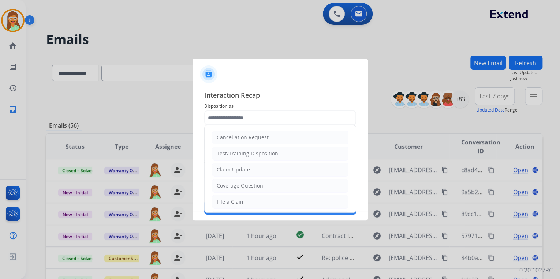
click at [275, 114] on input "text" at bounding box center [280, 118] width 152 height 15
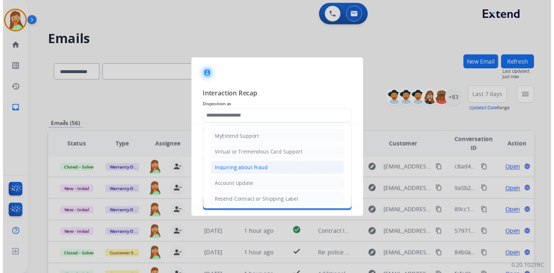
scroll to position [88, 0]
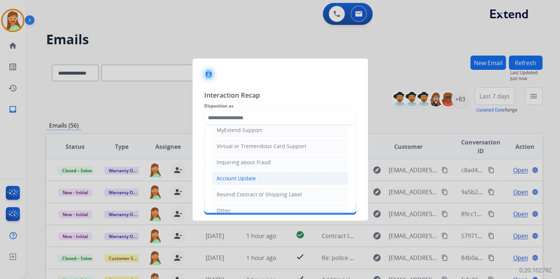
drag, startPoint x: 250, startPoint y: 177, endPoint x: 251, endPoint y: 154, distance: 22.7
click at [250, 177] on div "Account Update" at bounding box center [236, 178] width 39 height 7
type input "**********"
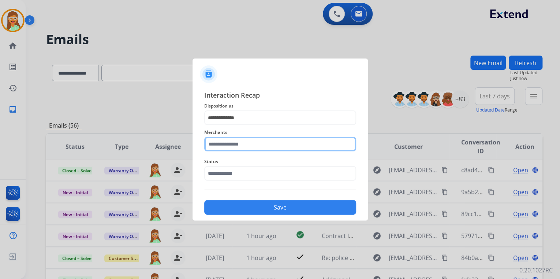
click at [252, 149] on input "text" at bounding box center [280, 144] width 152 height 15
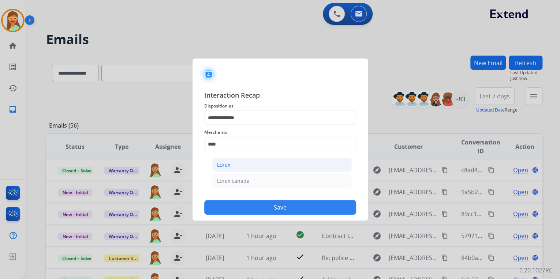
click at [273, 166] on li "Lorex" at bounding box center [281, 165] width 139 height 14
type input "*****"
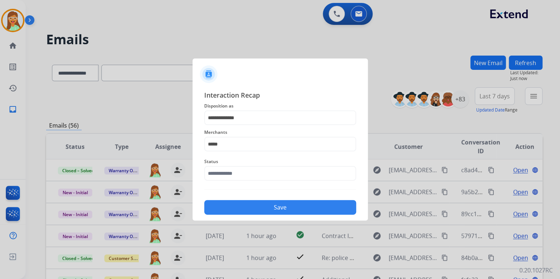
click at [271, 165] on span "Status" at bounding box center [280, 161] width 152 height 9
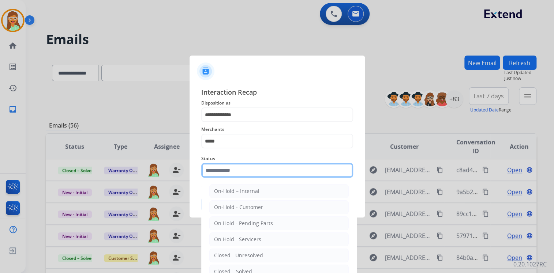
click at [254, 178] on input "text" at bounding box center [277, 170] width 152 height 15
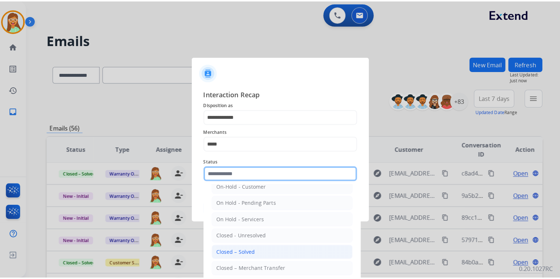
scroll to position [42, 0]
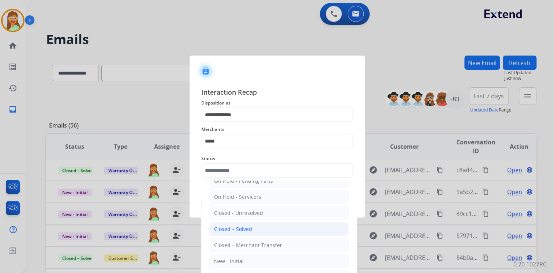
click at [249, 226] on div "Closed – Solved" at bounding box center [233, 229] width 38 height 7
type input "**********"
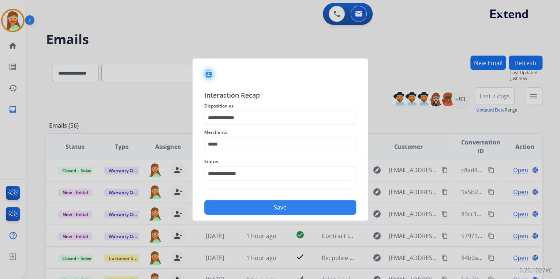
click at [258, 202] on button "Save" at bounding box center [280, 207] width 152 height 15
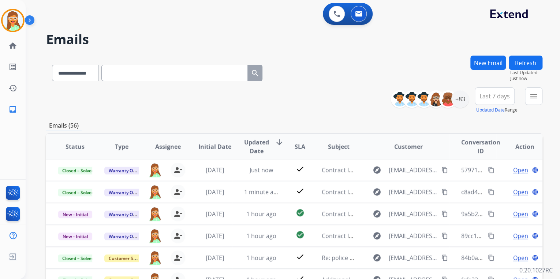
click at [302, 111] on div "**********" at bounding box center [294, 100] width 496 height 26
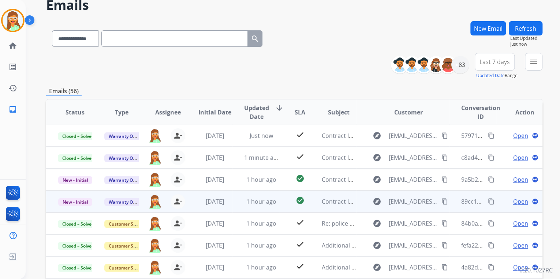
scroll to position [117, 0]
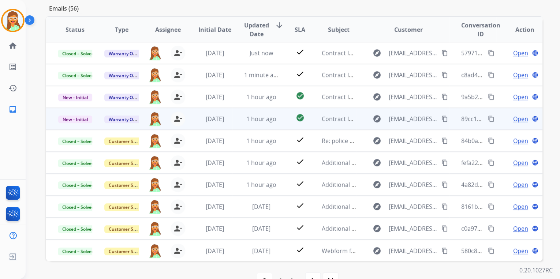
click at [515, 118] on span "Open" at bounding box center [520, 119] width 15 height 9
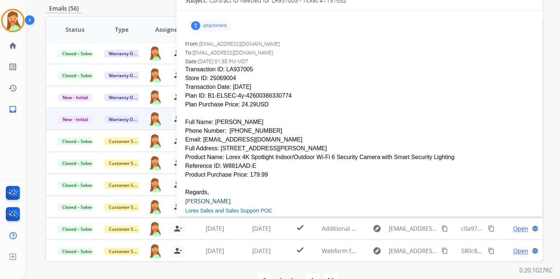
scroll to position [59, 0]
drag, startPoint x: 201, startPoint y: 123, endPoint x: 265, endPoint y: 123, distance: 64.4
click at [265, 135] on div "Email: [EMAIL_ADDRESS][DOMAIN_NAME]" at bounding box center [359, 139] width 349 height 9
copy div "[EMAIL_ADDRESS][DOMAIN_NAME]"
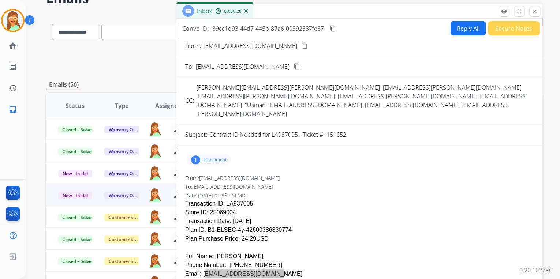
scroll to position [0, 0]
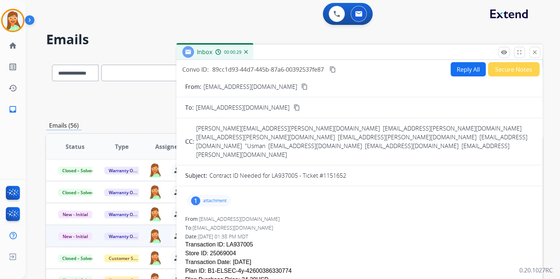
click at [467, 67] on button "Reply All" at bounding box center [468, 69] width 35 height 14
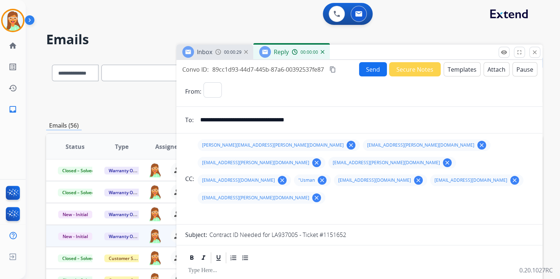
click at [467, 67] on button "Templates" at bounding box center [462, 69] width 37 height 14
select select "**********"
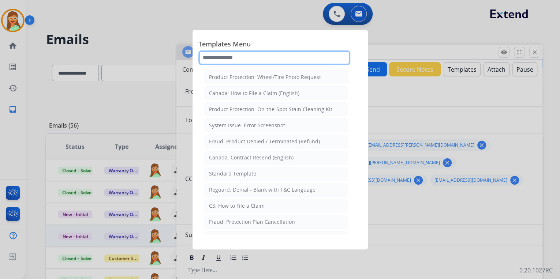
click at [250, 56] on input "text" at bounding box center [274, 58] width 152 height 15
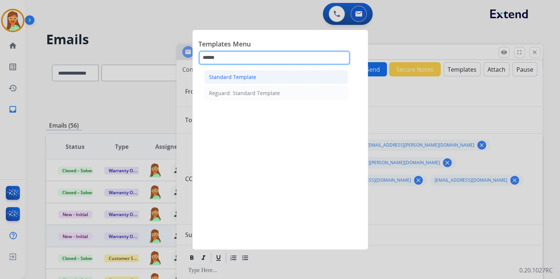
type input "******"
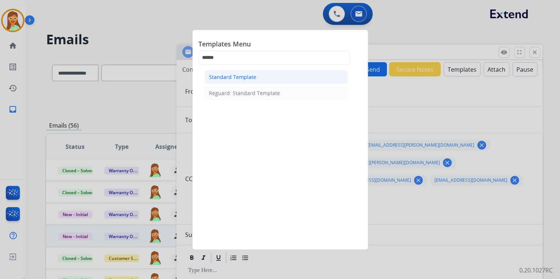
click at [265, 77] on li "Standard Template" at bounding box center [276, 77] width 144 height 14
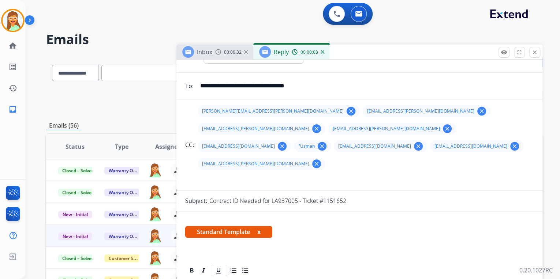
scroll to position [146, 0]
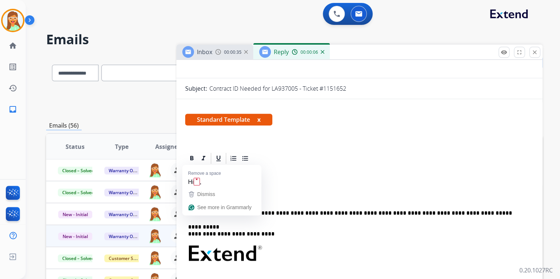
drag, startPoint x: 241, startPoint y: 175, endPoint x: 202, endPoint y: 158, distance: 43.1
click at [202, 165] on div "**********" at bounding box center [359, 271] width 349 height 212
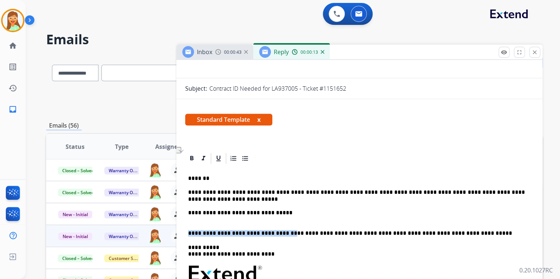
drag, startPoint x: 279, startPoint y: 217, endPoint x: 188, endPoint y: 218, distance: 90.4
click at [188, 230] on p "**********" at bounding box center [356, 233] width 337 height 7
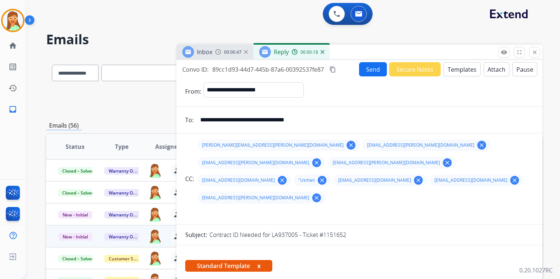
select select "**********"
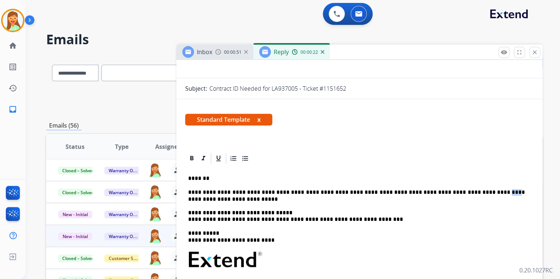
drag, startPoint x: 467, startPoint y: 174, endPoint x: 459, endPoint y: 175, distance: 7.7
click at [459, 189] on p "**********" at bounding box center [356, 206] width 337 height 34
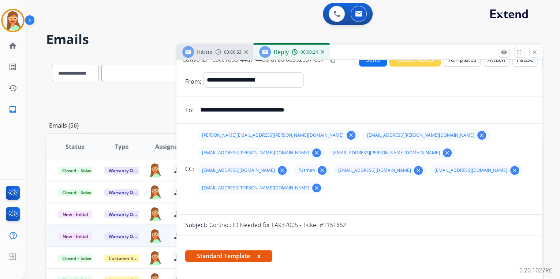
scroll to position [0, 0]
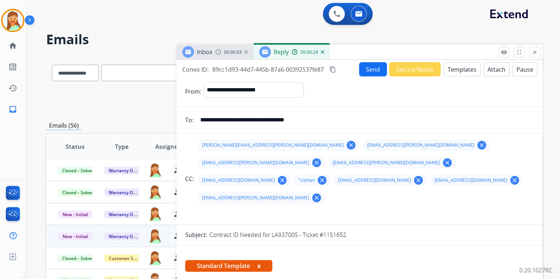
click at [487, 71] on button "Attach" at bounding box center [497, 69] width 26 height 14
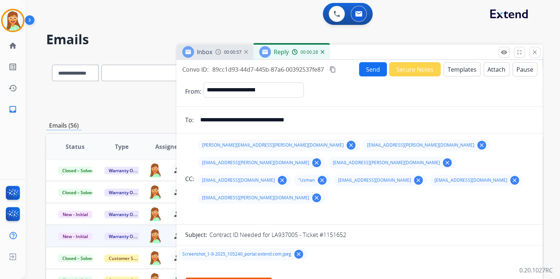
click at [373, 71] on button "Send" at bounding box center [373, 69] width 28 height 14
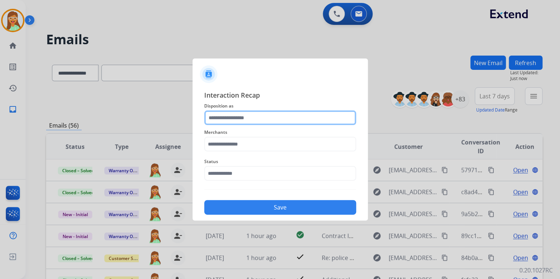
drag, startPoint x: 224, startPoint y: 119, endPoint x: 222, endPoint y: 123, distance: 4.1
click at [224, 120] on input "text" at bounding box center [280, 118] width 152 height 15
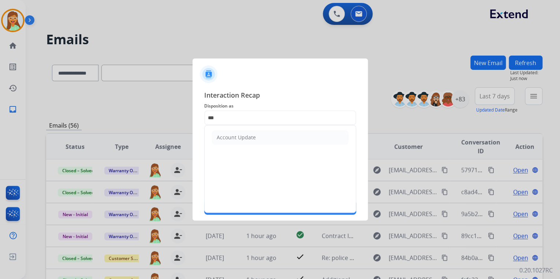
click at [248, 137] on div "Account Update" at bounding box center [236, 137] width 39 height 7
type input "**********"
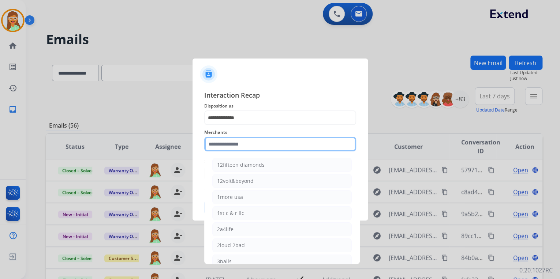
drag, startPoint x: 247, startPoint y: 141, endPoint x: 259, endPoint y: 167, distance: 29.2
click at [247, 141] on input "text" at bounding box center [280, 144] width 152 height 15
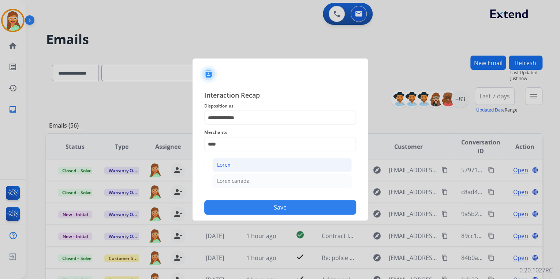
click at [258, 167] on li "Lorex" at bounding box center [281, 165] width 139 height 14
type input "*****"
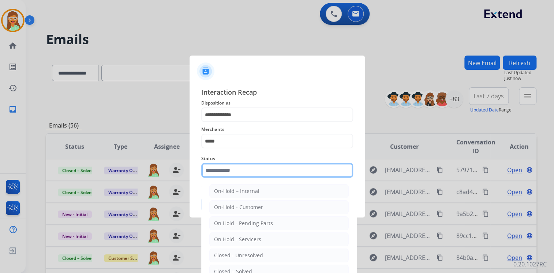
click at [258, 167] on input "text" at bounding box center [277, 170] width 152 height 15
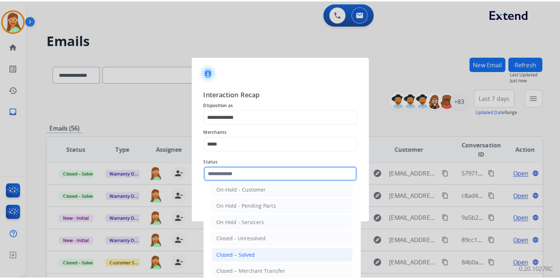
scroll to position [42, 0]
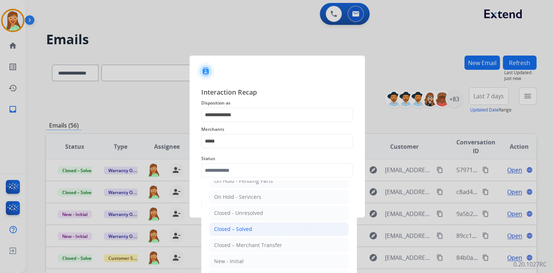
click at [257, 230] on li "Closed – Solved" at bounding box center [278, 230] width 139 height 14
type input "**********"
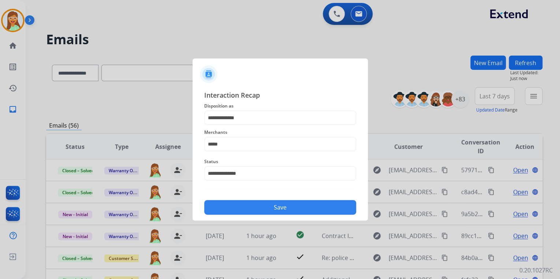
click at [259, 206] on button "Save" at bounding box center [280, 207] width 152 height 15
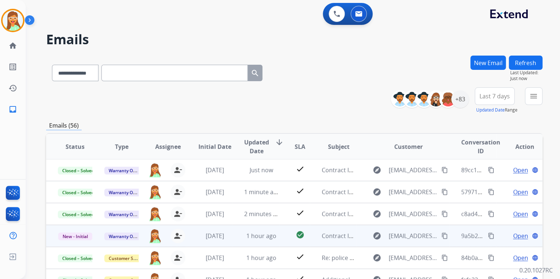
click at [515, 238] on span "Open" at bounding box center [520, 236] width 15 height 9
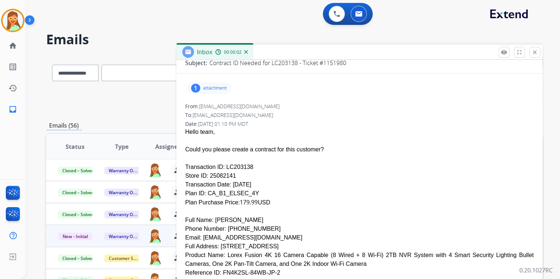
scroll to position [146, 0]
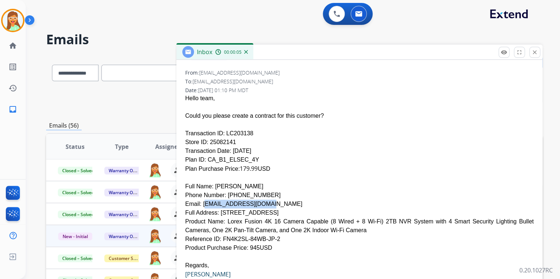
drag, startPoint x: 256, startPoint y: 186, endPoint x: 201, endPoint y: 187, distance: 54.2
click at [201, 200] on div "Email: vicvaron17@gmail.com" at bounding box center [359, 204] width 349 height 9
copy div "vicvaron17@gmail.com"
drag, startPoint x: 254, startPoint y: 179, endPoint x: 223, endPoint y: 179, distance: 30.8
click at [223, 191] on div "Phone Number: 2262686418" at bounding box center [359, 195] width 349 height 9
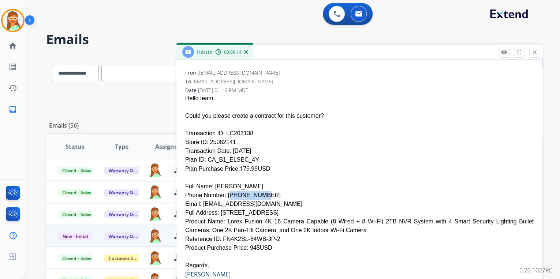
copy div "2262686418"
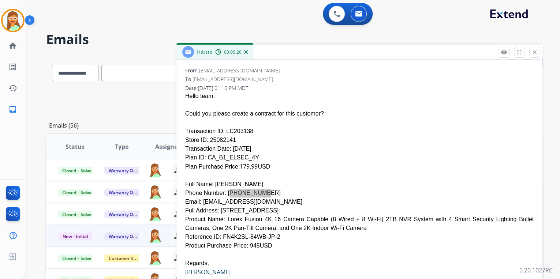
scroll to position [29, 0]
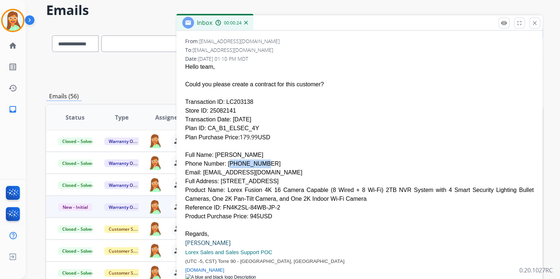
drag, startPoint x: 221, startPoint y: 84, endPoint x: 247, endPoint y: 83, distance: 26.4
click at [247, 98] on div "Transaction ID: LC203138" at bounding box center [359, 102] width 349 height 9
copy div "LC203138"
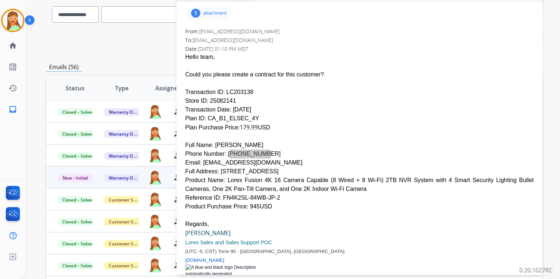
scroll to position [119, 0]
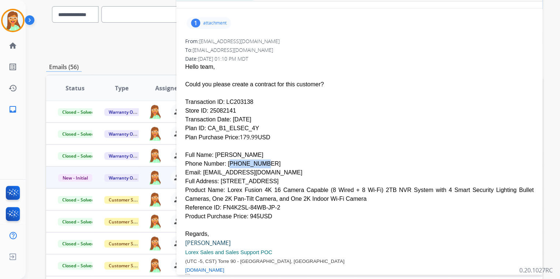
drag, startPoint x: 223, startPoint y: 172, endPoint x: 450, endPoint y: 179, distance: 227.8
click at [450, 186] on div "Product Name: Lorex Fusion 4K 16 Camera Capable (8 Wired + 8 Wi-Fi) 2TB NVR Sys…" at bounding box center [359, 195] width 349 height 18
copy div "Lorex Fusion 4K 16 Camera Capable (8 Wired + 8 Wi-Fi) 2TB NVR System with 4 Sma…"
click at [294, 221] on div at bounding box center [359, 225] width 349 height 9
drag, startPoint x: 218, startPoint y: 190, endPoint x: 265, endPoint y: 191, distance: 46.9
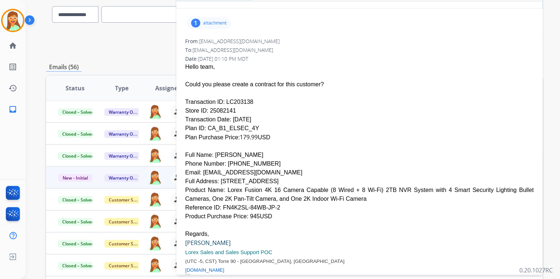
click at [265, 204] on div "Reference ID: FN4K2SL-84WB-JP-2" at bounding box center [359, 208] width 349 height 9
copy div "FN4K2SL-84WB-JP-2"
drag, startPoint x: 223, startPoint y: 173, endPoint x: 309, endPoint y: 174, distance: 86.4
click at [309, 186] on div "Product Name: Lorex Fusion 4K 16 Camera Capable (8 Wired + 8 Wi-Fi) 2TB NVR Sys…" at bounding box center [359, 195] width 349 height 18
copy div "Lorex Fusion 4K 16 Camera Capable"
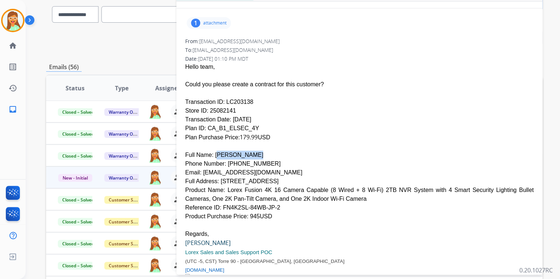
drag, startPoint x: 212, startPoint y: 136, endPoint x: 239, endPoint y: 136, distance: 27.1
click at [239, 151] on div "Full Name: Victor Varon" at bounding box center [359, 155] width 349 height 9
copy div "Victor Varon"
drag, startPoint x: 225, startPoint y: 145, endPoint x: 262, endPoint y: 148, distance: 37.1
click at [262, 160] on div "Phone Number: 2262686418" at bounding box center [359, 164] width 349 height 9
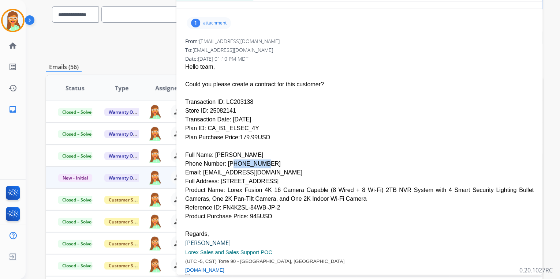
drag, startPoint x: 262, startPoint y: 148, endPoint x: 252, endPoint y: 146, distance: 10.4
click at [261, 160] on div "Phone Number: 2262686418" at bounding box center [359, 164] width 349 height 9
drag, startPoint x: 223, startPoint y: 145, endPoint x: 265, endPoint y: 147, distance: 42.2
click at [265, 160] on div "Phone Number: 2262686418" at bounding box center [359, 164] width 349 height 9
copy div "2262686418"
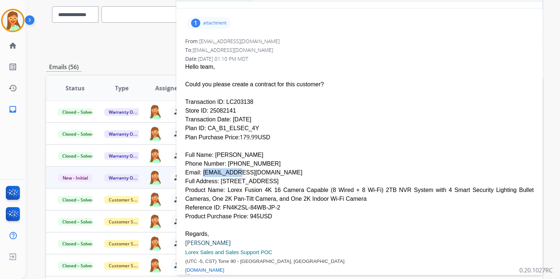
drag, startPoint x: 200, startPoint y: 155, endPoint x: 227, endPoint y: 155, distance: 27.5
click at [227, 168] on div "Email: vicvaron17@gmail.com" at bounding box center [359, 172] width 349 height 9
drag, startPoint x: 227, startPoint y: 155, endPoint x: 256, endPoint y: 154, distance: 28.6
click at [256, 168] on div "Email: vicvaron17@gmail.com" at bounding box center [359, 172] width 349 height 9
drag, startPoint x: 201, startPoint y: 155, endPoint x: 264, endPoint y: 155, distance: 62.6
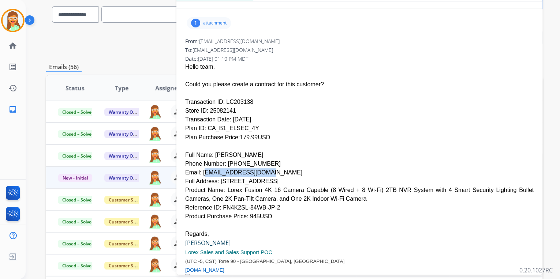
click at [264, 168] on div "Email: vicvaron17@gmail.com" at bounding box center [359, 172] width 349 height 9
copy div "vicvaron17@gmail.com"
drag, startPoint x: 217, startPoint y: 163, endPoint x: 258, endPoint y: 166, distance: 41.8
click at [258, 177] on div "Full Address: 91 Cheswick Circle London ON N6E 3L6" at bounding box center [359, 181] width 349 height 9
copy div "91 Cheswick Circle"
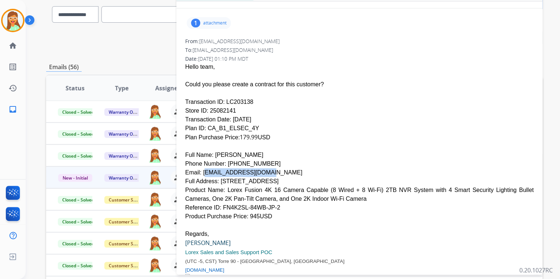
drag, startPoint x: 261, startPoint y: 165, endPoint x: 278, endPoint y: 165, distance: 17.2
click at [278, 177] on div "Full Address: 91 Cheswick Circle London ON N6E 3L6" at bounding box center [359, 181] width 349 height 9
drag, startPoint x: 281, startPoint y: 164, endPoint x: 287, endPoint y: 164, distance: 6.2
click at [287, 177] on div "Full Address: 91 Cheswick Circle London ON N6E 3L6" at bounding box center [359, 181] width 349 height 9
drag, startPoint x: 290, startPoint y: 164, endPoint x: 308, endPoint y: 164, distance: 18.3
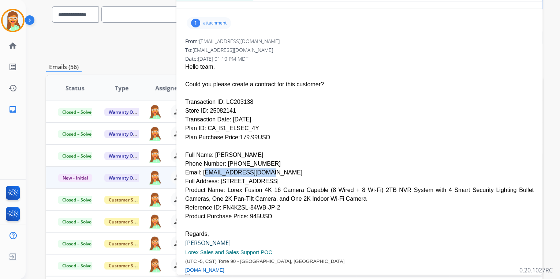
click at [308, 177] on div "Full Address: 91 Cheswick Circle London ON N6E 3L6" at bounding box center [359, 181] width 349 height 9
drag, startPoint x: 246, startPoint y: 85, endPoint x: 221, endPoint y: 86, distance: 24.9
click at [221, 98] on div "Transaction ID: LC203138" at bounding box center [359, 102] width 349 height 9
drag, startPoint x: 205, startPoint y: 111, endPoint x: 246, endPoint y: 111, distance: 41.4
click at [246, 124] on div "Plan ID: CA_B1_ELSEC_4Y" at bounding box center [359, 128] width 349 height 9
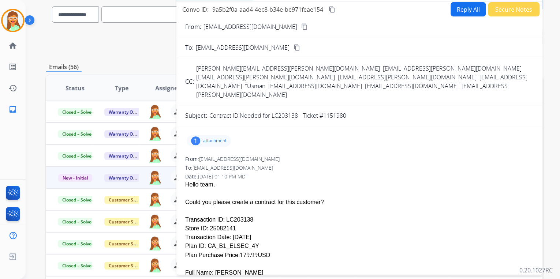
scroll to position [0, 0]
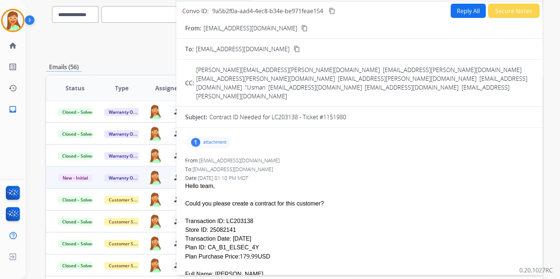
click at [474, 9] on button "Reply All" at bounding box center [468, 11] width 35 height 14
select select "**********"
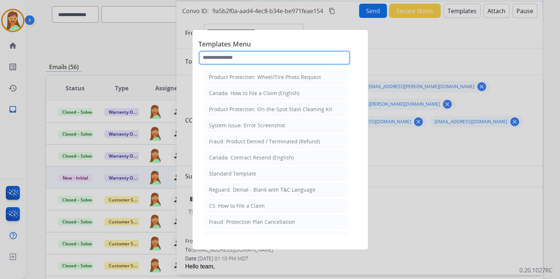
click at [256, 62] on input "text" at bounding box center [274, 58] width 152 height 15
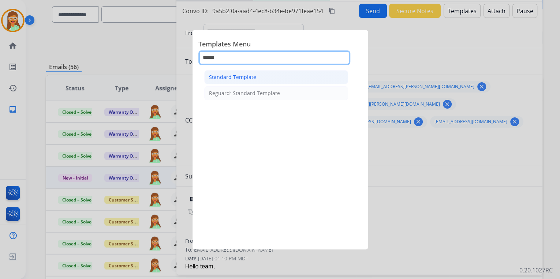
type input "******"
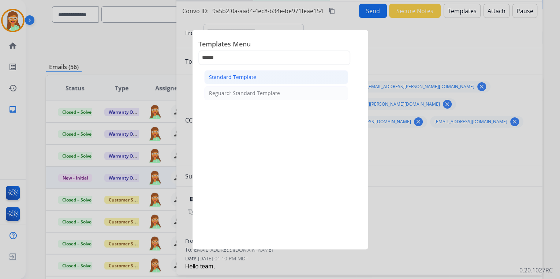
click at [249, 77] on div "Standard Template" at bounding box center [232, 77] width 47 height 7
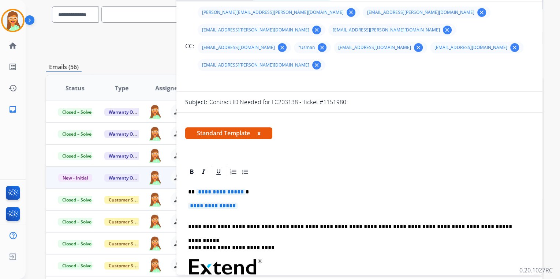
scroll to position [117, 0]
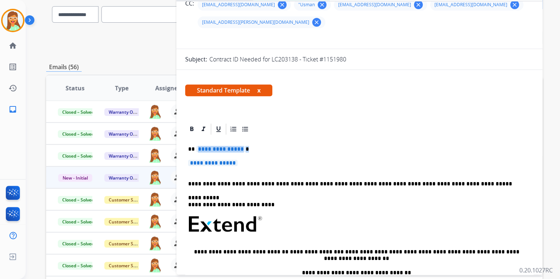
drag, startPoint x: 247, startPoint y: 147, endPoint x: 201, endPoint y: 131, distance: 49.1
click at [201, 136] on div "**********" at bounding box center [359, 242] width 349 height 212
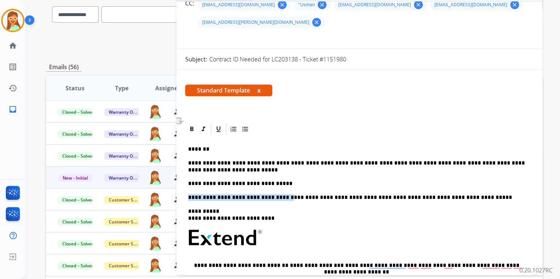
drag, startPoint x: 277, startPoint y: 180, endPoint x: 189, endPoint y: 174, distance: 88.8
click at [189, 174] on div "**********" at bounding box center [359, 248] width 349 height 225
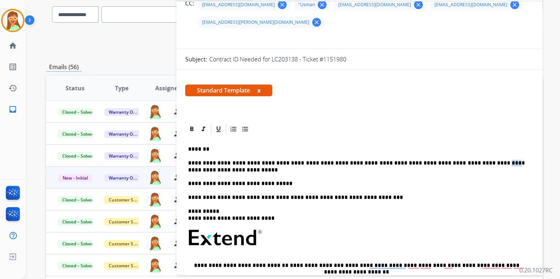
drag, startPoint x: 467, startPoint y: 145, endPoint x: 457, endPoint y: 145, distance: 10.3
click at [457, 160] on p "**********" at bounding box center [356, 173] width 337 height 27
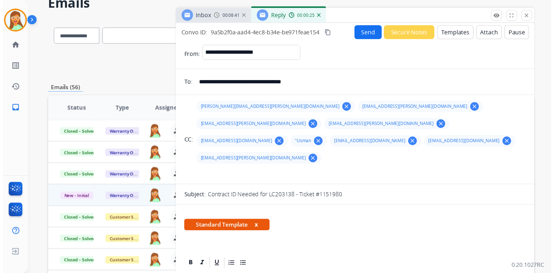
scroll to position [0, 0]
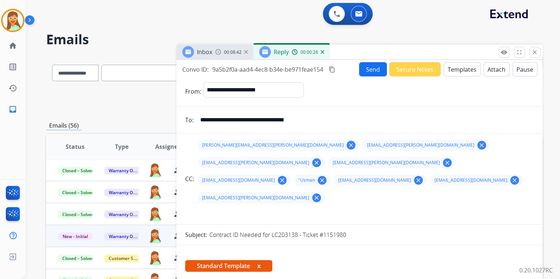
click at [495, 73] on button "Attach" at bounding box center [497, 69] width 26 height 14
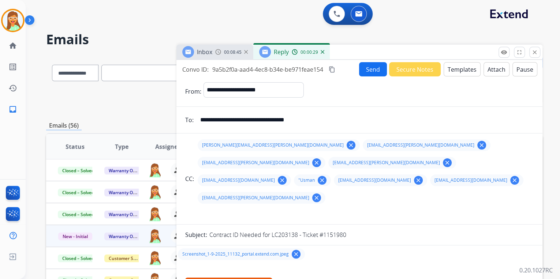
click at [369, 74] on button "Send" at bounding box center [373, 69] width 28 height 14
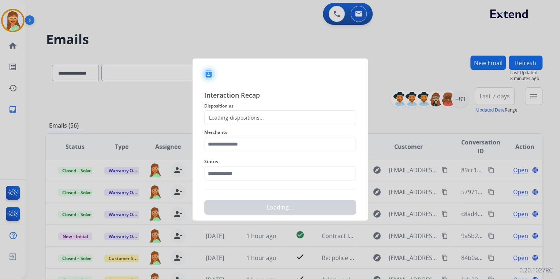
click at [276, 117] on div "Loading dispositions..." at bounding box center [280, 118] width 152 height 15
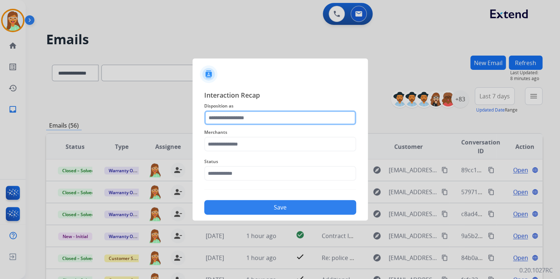
click at [276, 117] on input "text" at bounding box center [280, 118] width 152 height 15
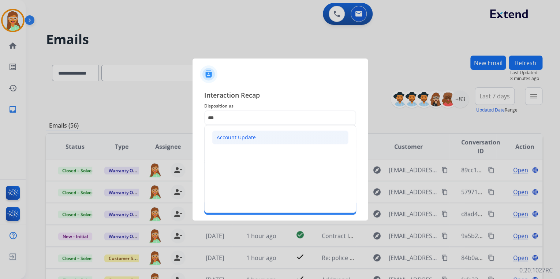
click at [245, 138] on div "Account Update" at bounding box center [236, 137] width 39 height 7
type input "**********"
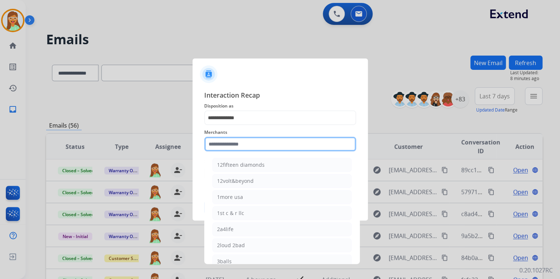
click at [247, 144] on input "text" at bounding box center [280, 144] width 152 height 15
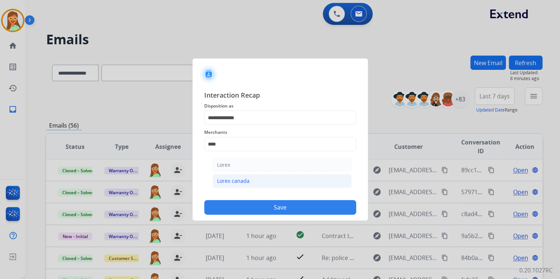
click at [262, 179] on li "Lorex canada" at bounding box center [281, 181] width 139 height 14
type input "**********"
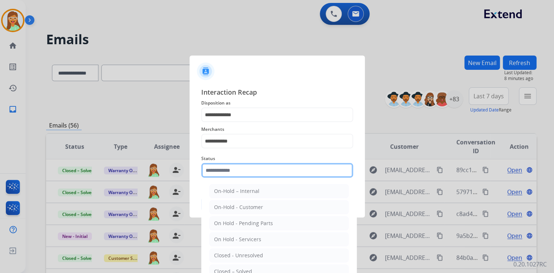
click at [261, 176] on input "text" at bounding box center [277, 170] width 152 height 15
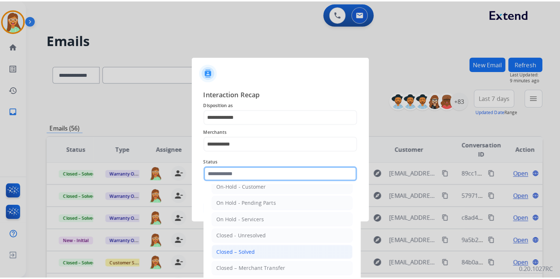
scroll to position [42, 0]
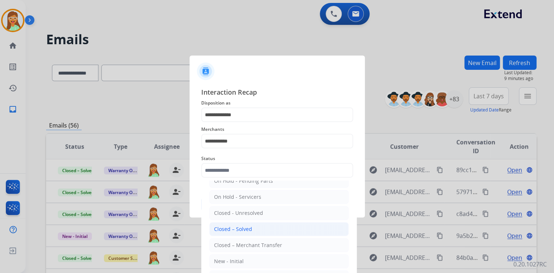
click at [246, 230] on div "Closed – Solved" at bounding box center [233, 229] width 38 height 7
type input "**********"
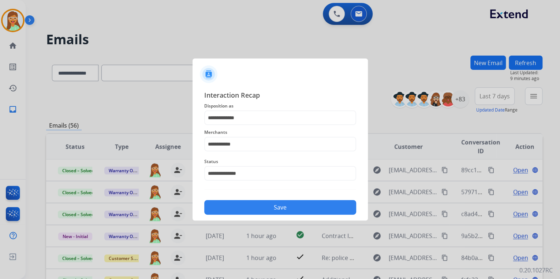
click at [262, 211] on button "Save" at bounding box center [280, 207] width 152 height 15
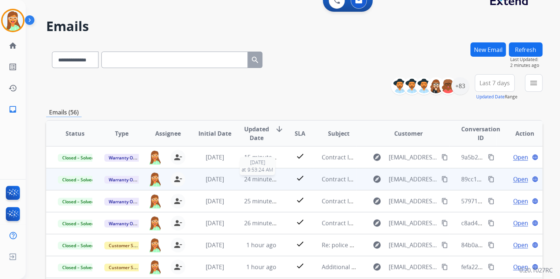
scroll to position [0, 0]
